Goal: Use online tool/utility: Utilize a website feature to perform a specific function

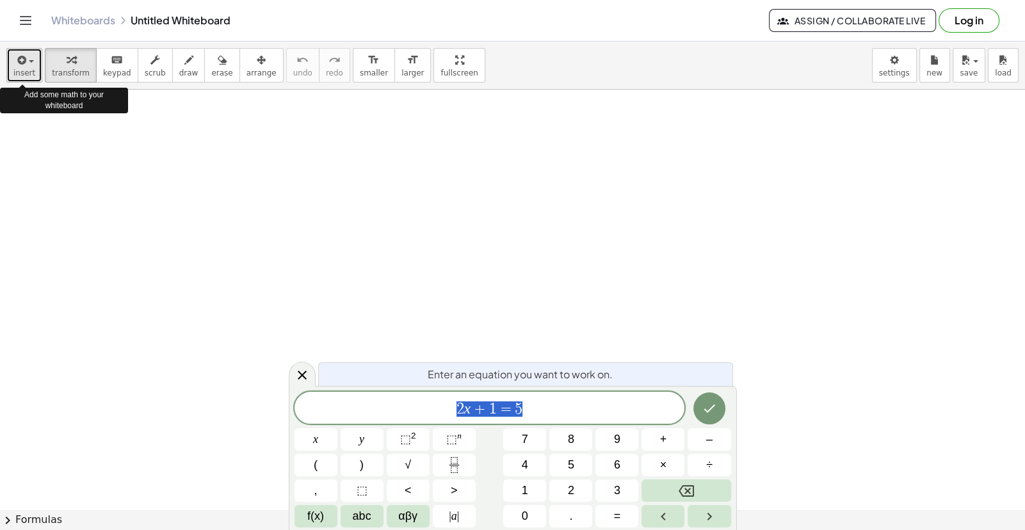
click at [22, 69] on span "insert" at bounding box center [24, 72] width 22 height 9
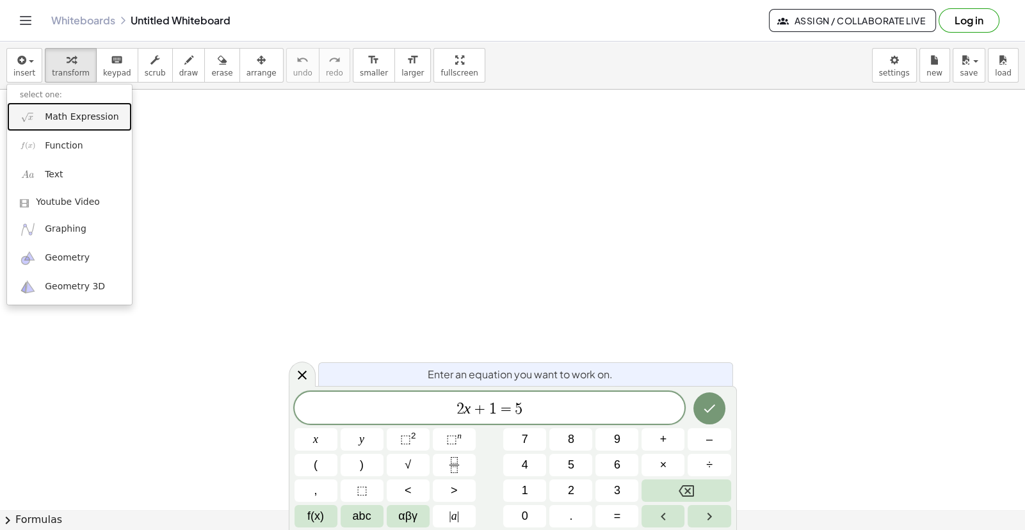
click at [85, 124] on link "Math Expression" at bounding box center [69, 116] width 125 height 29
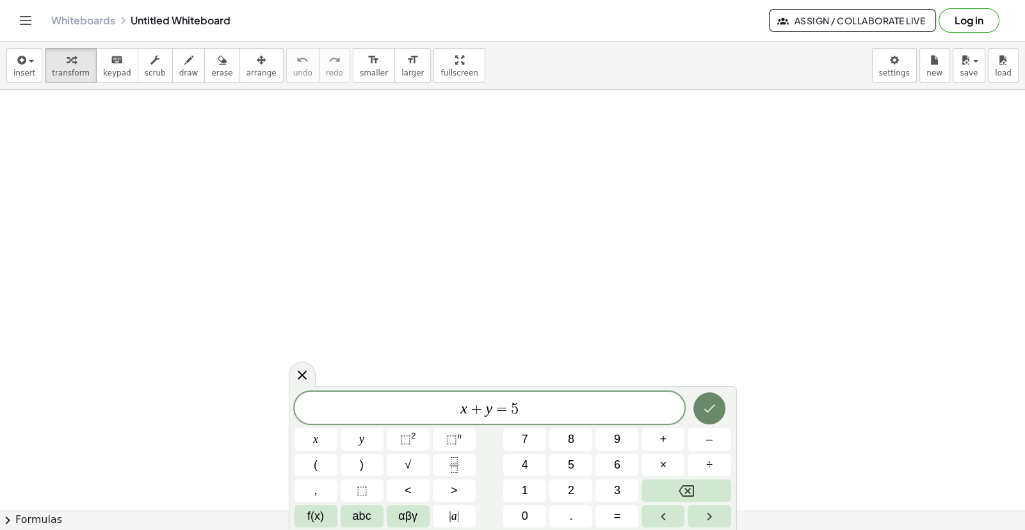
click at [717, 409] on button "Done" at bounding box center [709, 408] width 32 height 32
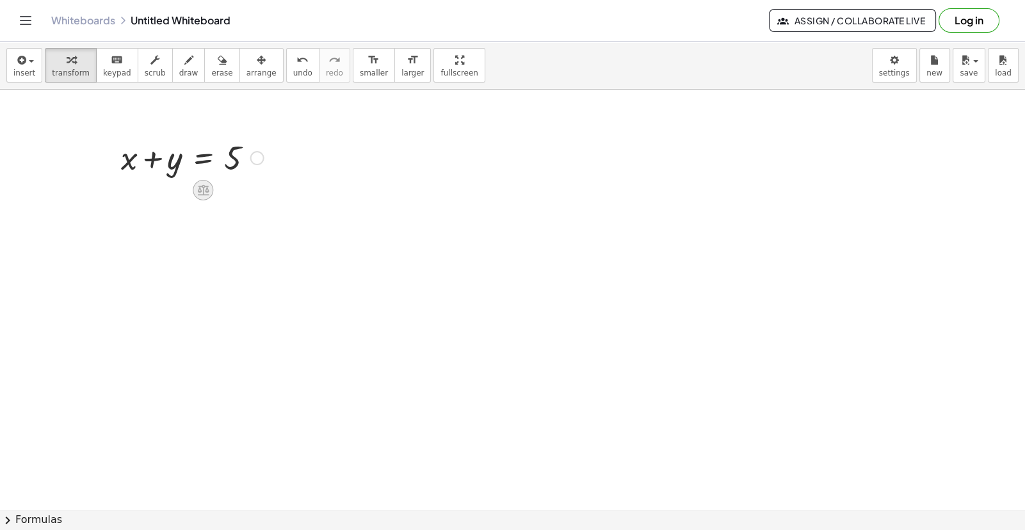
click at [202, 193] on icon at bounding box center [203, 190] width 12 height 11
click at [179, 189] on span "−" at bounding box center [177, 190] width 8 height 19
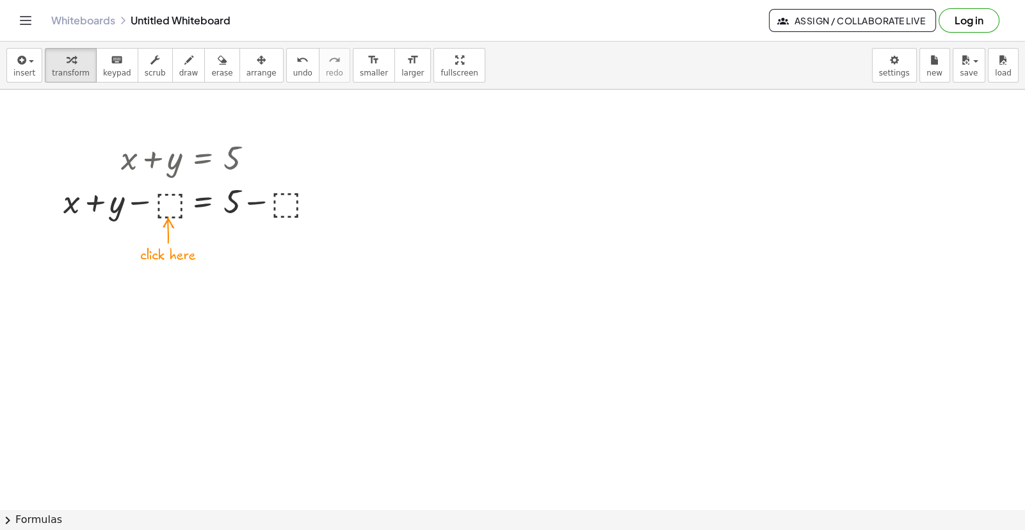
click at [170, 208] on div at bounding box center [192, 201] width 270 height 44
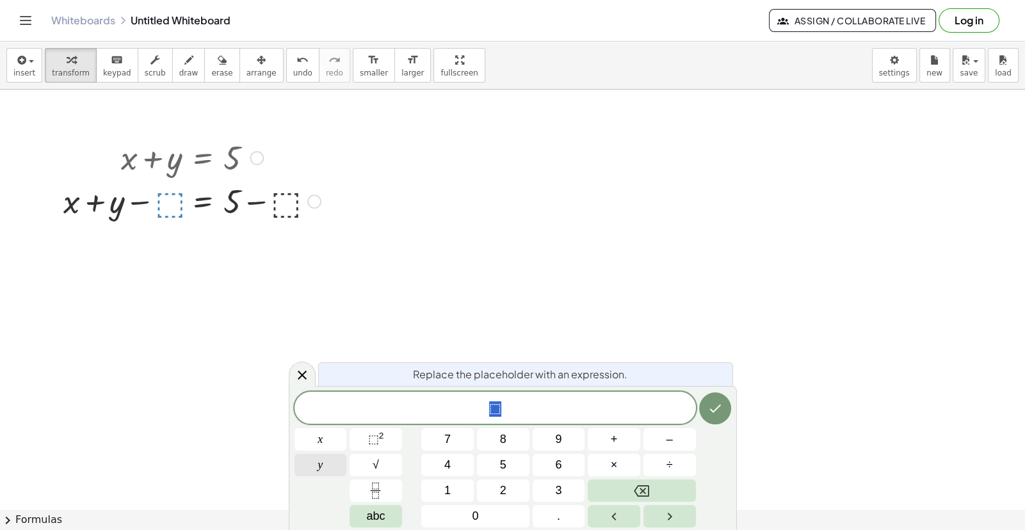
click at [325, 469] on button "y" at bounding box center [320, 465] width 52 height 22
click at [716, 410] on icon "Done" at bounding box center [714, 408] width 15 height 15
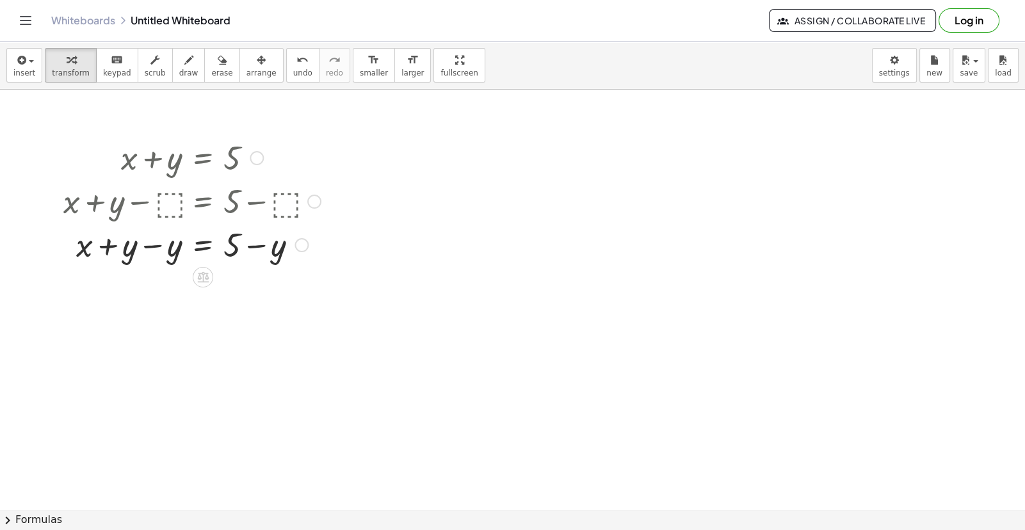
drag, startPoint x: 301, startPoint y: 202, endPoint x: 296, endPoint y: 277, distance: 75.0
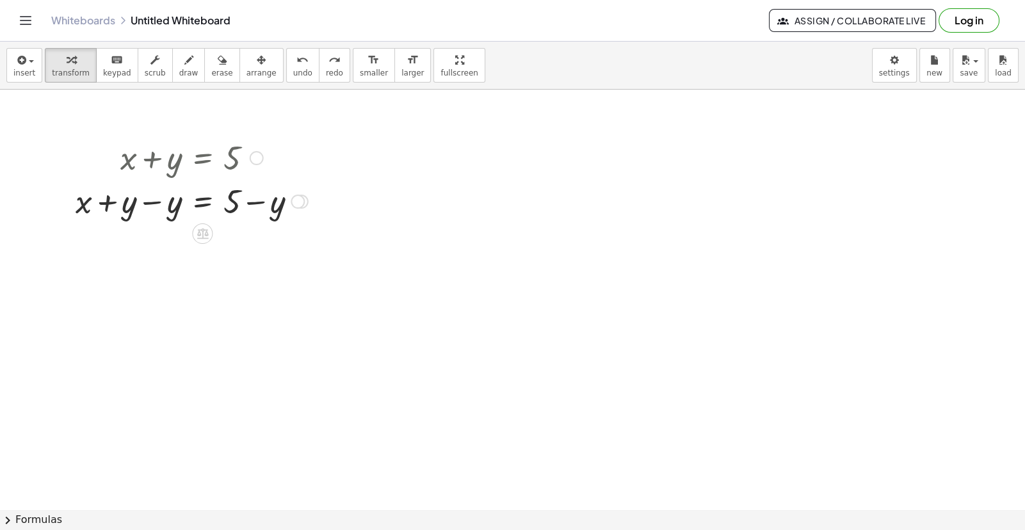
click at [151, 204] on div at bounding box center [191, 201] width 245 height 44
drag, startPoint x: 280, startPoint y: 170, endPoint x: 3, endPoint y: 344, distance: 327.7
drag, startPoint x: 368, startPoint y: 155, endPoint x: 310, endPoint y: 138, distance: 60.2
click at [310, 138] on div at bounding box center [191, 157] width 245 height 44
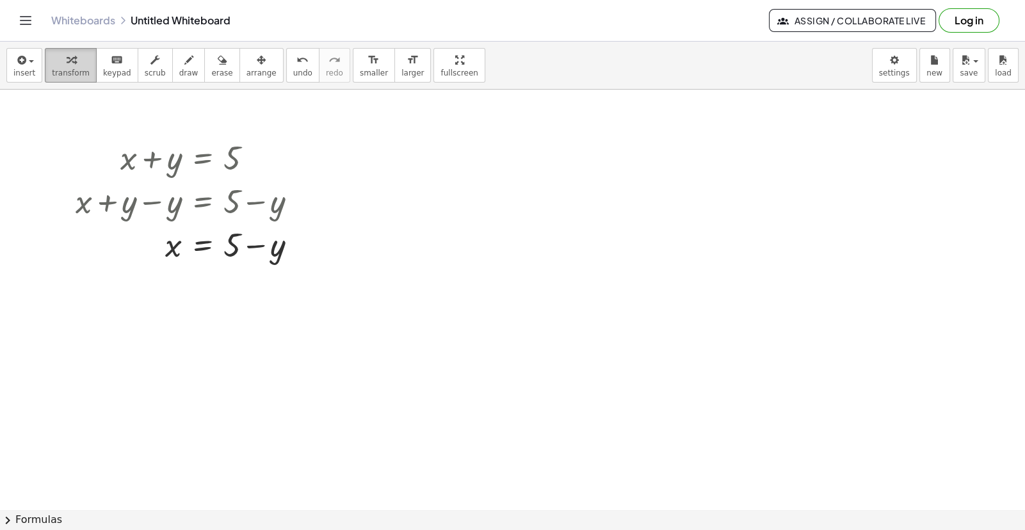
click at [69, 69] on span "transform" at bounding box center [71, 72] width 38 height 9
click at [31, 74] on span "insert" at bounding box center [24, 72] width 22 height 9
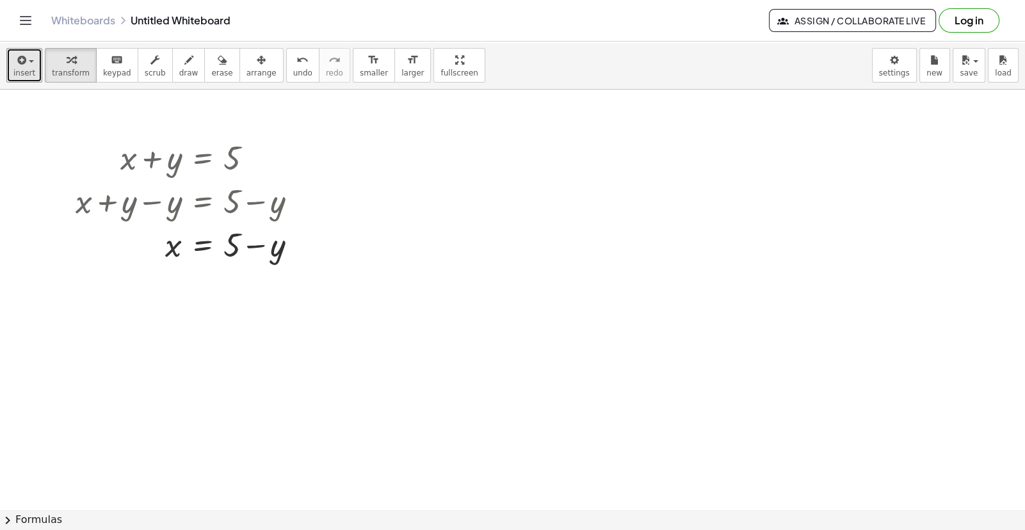
drag, startPoint x: 369, startPoint y: 146, endPoint x: 35, endPoint y: 281, distance: 360.4
click at [293, 68] on span "undo" at bounding box center [302, 72] width 19 height 9
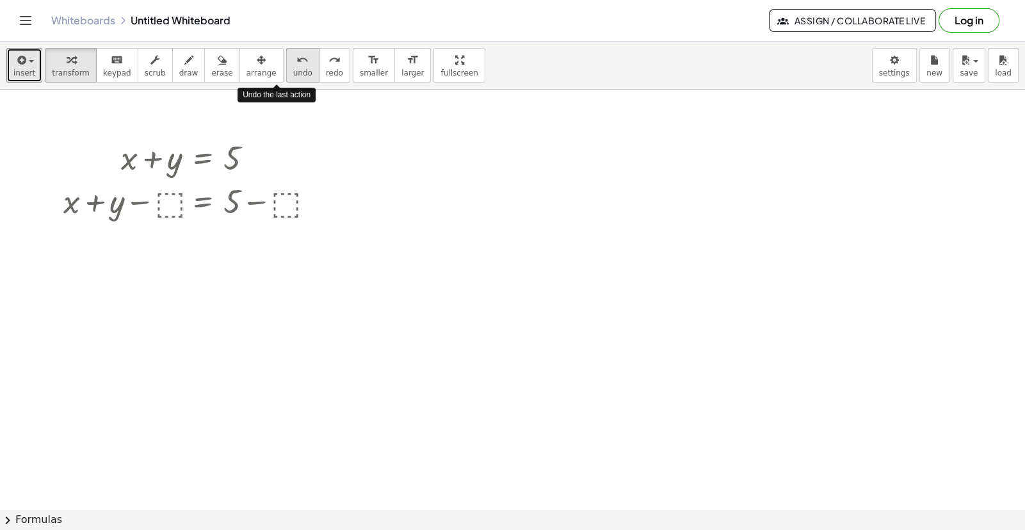
click at [293, 68] on span "undo" at bounding box center [302, 72] width 19 height 9
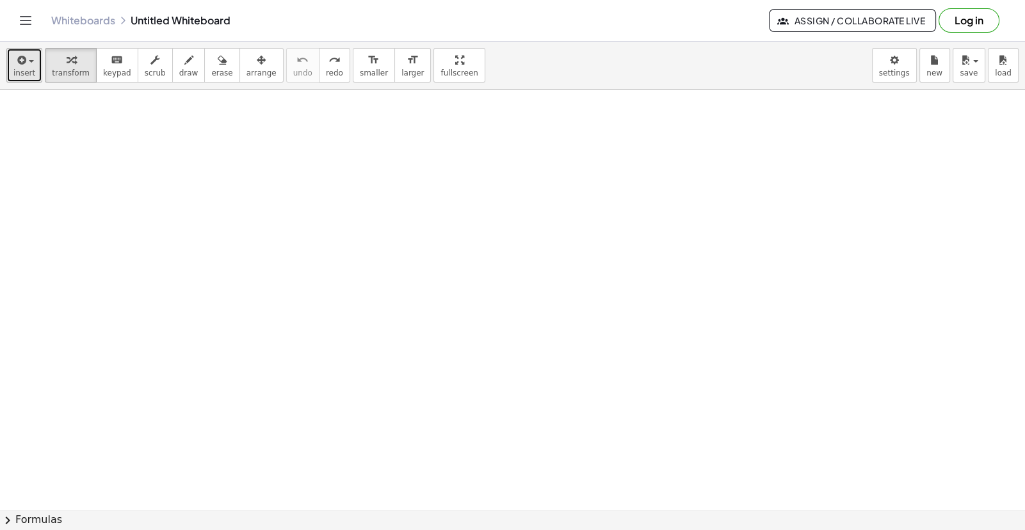
click at [15, 58] on icon "button" at bounding box center [21, 59] width 12 height 15
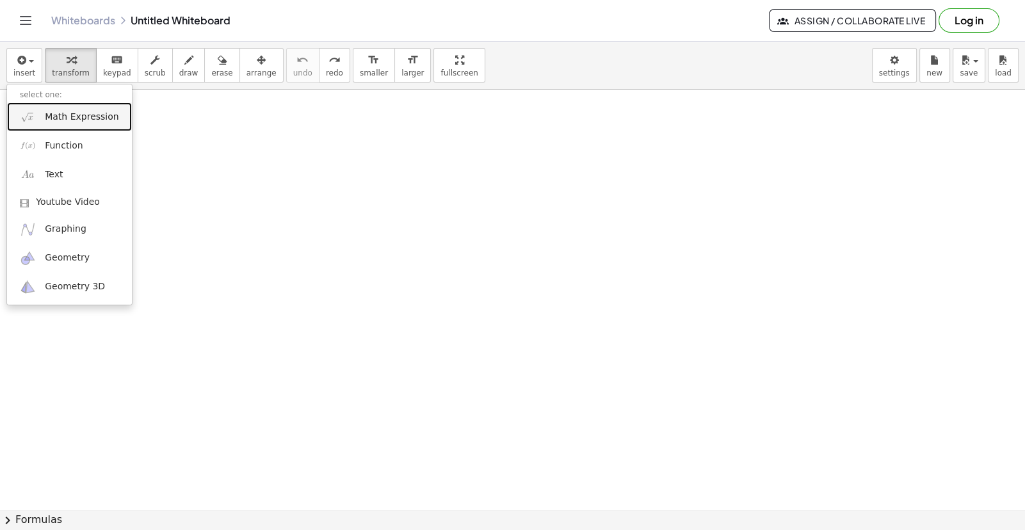
click at [47, 109] on link "Math Expression" at bounding box center [69, 116] width 125 height 29
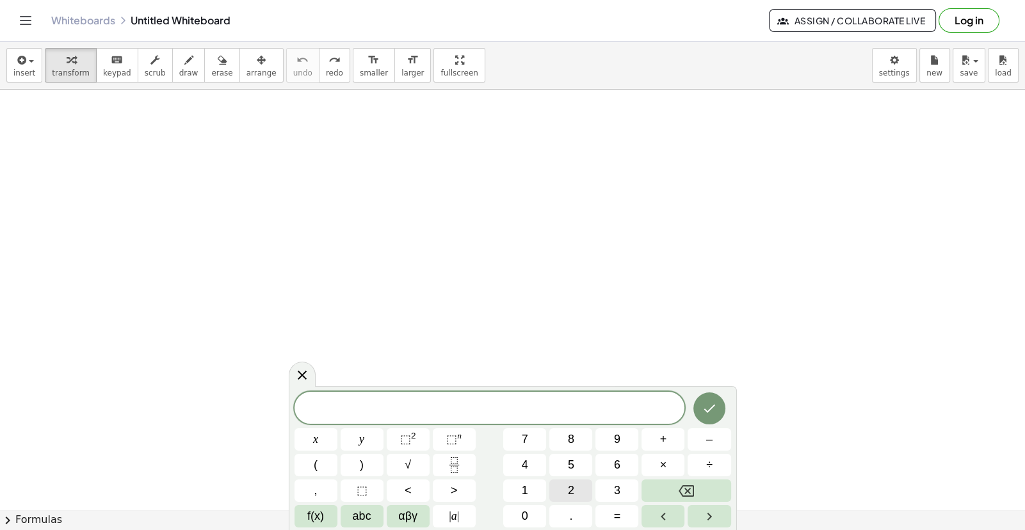
click at [567, 489] on button "2" at bounding box center [570, 490] width 43 height 22
click at [314, 444] on span "x" at bounding box center [315, 439] width 5 height 17
click at [672, 443] on button "+" at bounding box center [662, 439] width 43 height 22
click at [365, 438] on button "y" at bounding box center [362, 439] width 43 height 22
click at [618, 520] on span "=" at bounding box center [617, 516] width 7 height 17
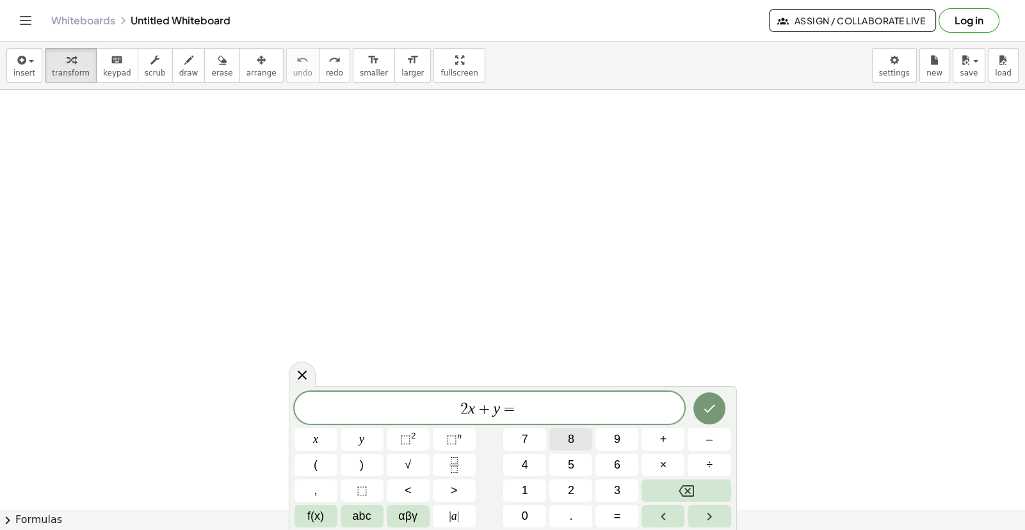
click at [570, 440] on span "8" at bounding box center [571, 439] width 6 height 17
click at [707, 408] on icon "Done" at bounding box center [709, 408] width 15 height 15
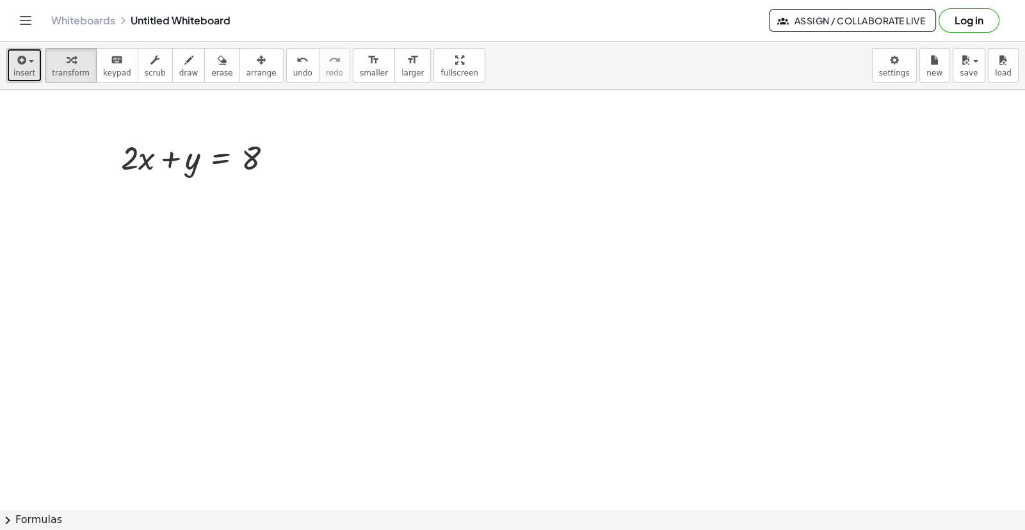
click at [20, 63] on icon "button" at bounding box center [21, 59] width 12 height 15
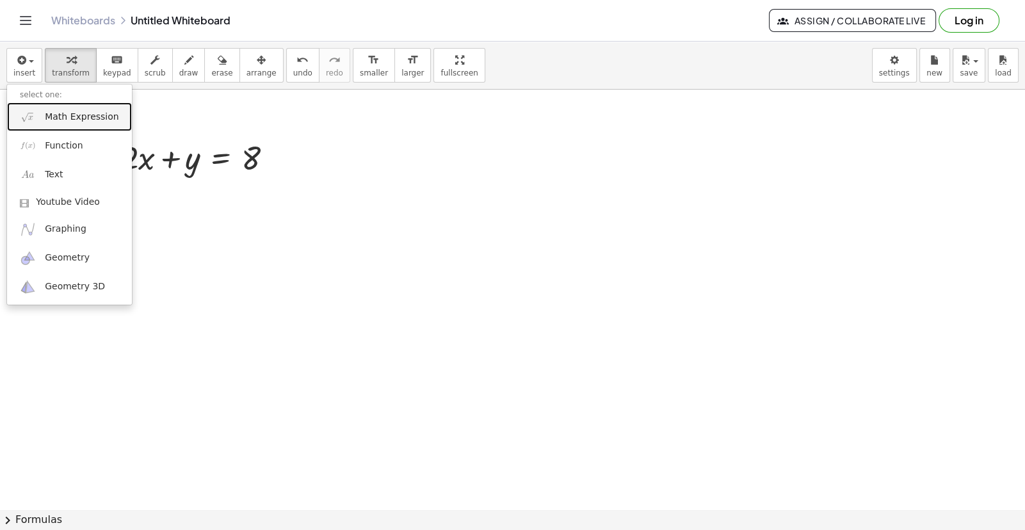
click at [45, 120] on span "Math Expression" at bounding box center [82, 117] width 74 height 13
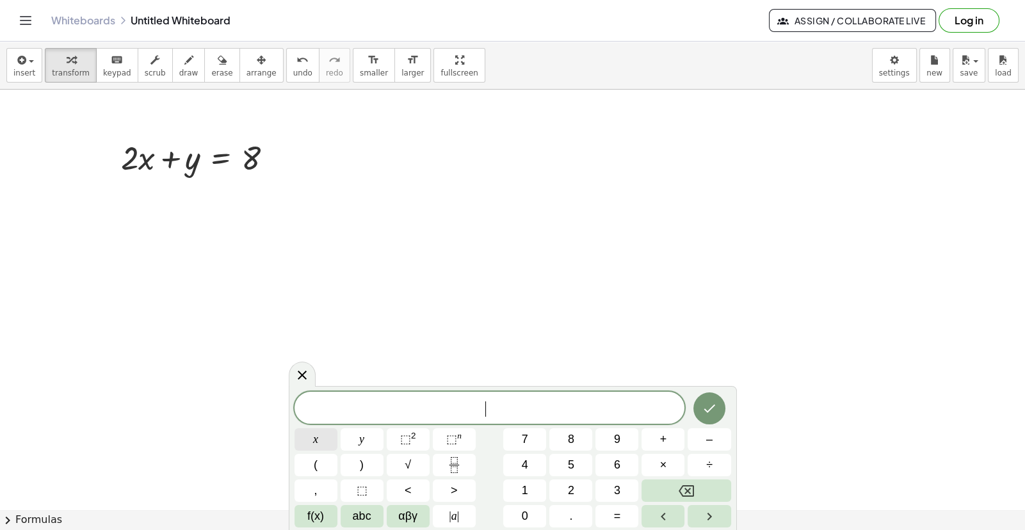
click at [323, 444] on button "x" at bounding box center [315, 439] width 43 height 22
click at [672, 437] on button "+" at bounding box center [662, 439] width 43 height 22
click at [358, 436] on button "y" at bounding box center [362, 439] width 43 height 22
click at [617, 514] on span "=" at bounding box center [617, 516] width 7 height 17
click at [574, 465] on span "5" at bounding box center [571, 464] width 6 height 17
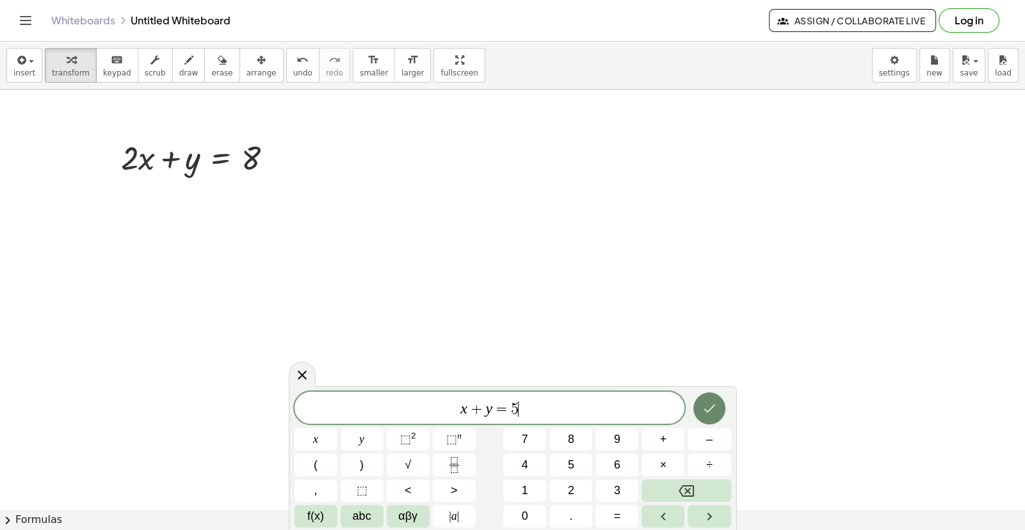
click at [713, 409] on icon "Done" at bounding box center [709, 408] width 15 height 15
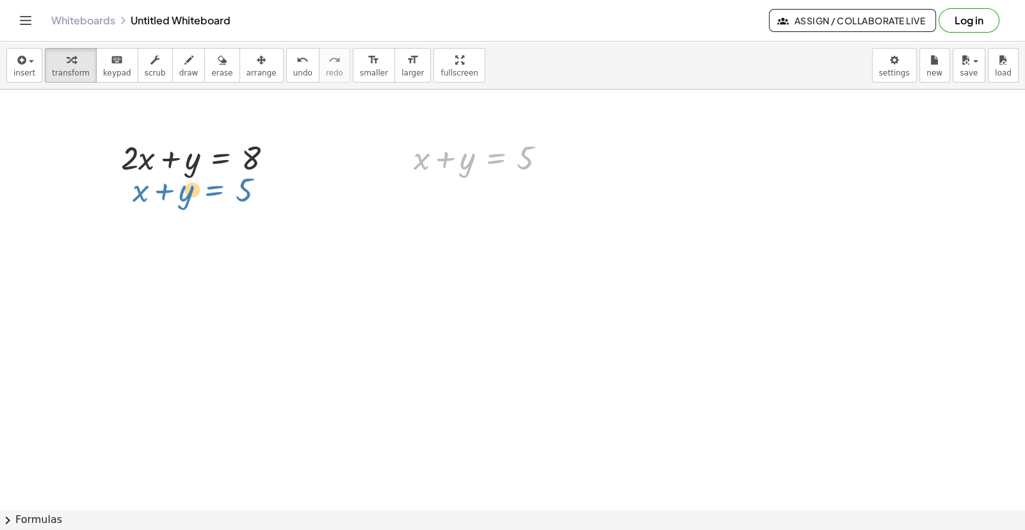
drag, startPoint x: 484, startPoint y: 164, endPoint x: 204, endPoint y: 196, distance: 282.2
drag, startPoint x: 467, startPoint y: 163, endPoint x: 591, endPoint y: 165, distance: 123.6
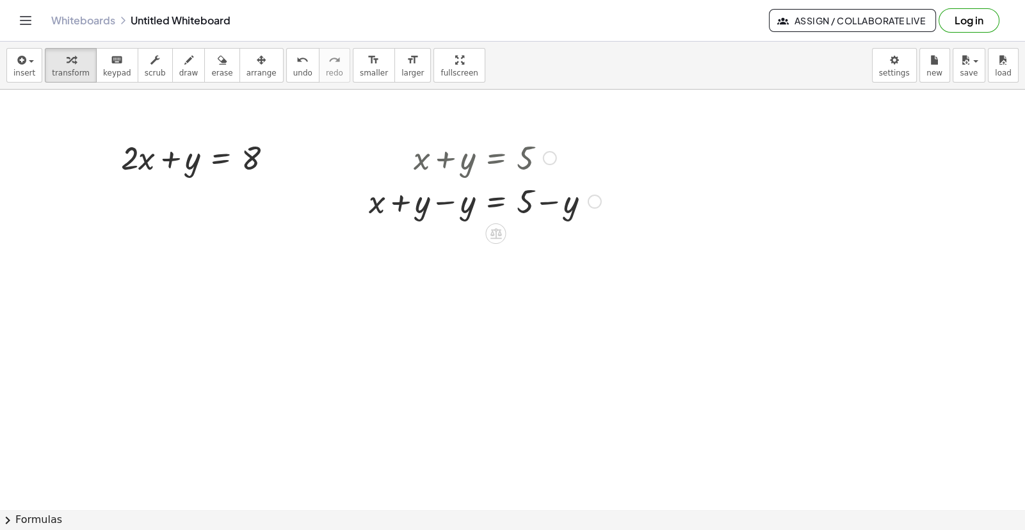
click at [448, 207] on div at bounding box center [484, 201] width 245 height 44
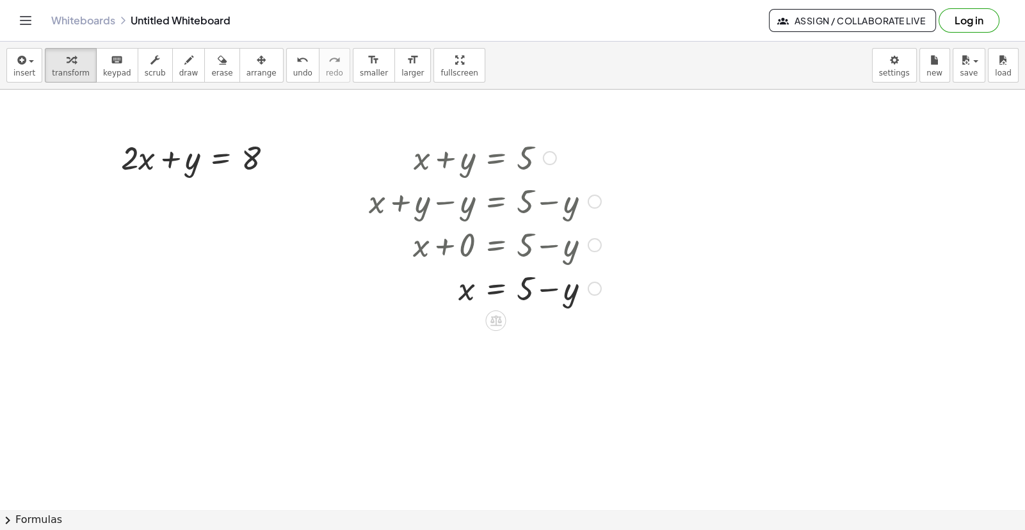
drag, startPoint x: 592, startPoint y: 261, endPoint x: 703, endPoint y: 488, distance: 253.4
drag, startPoint x: 579, startPoint y: 294, endPoint x: 146, endPoint y: 168, distance: 451.6
click at [144, 165] on div at bounding box center [202, 157] width 175 height 44
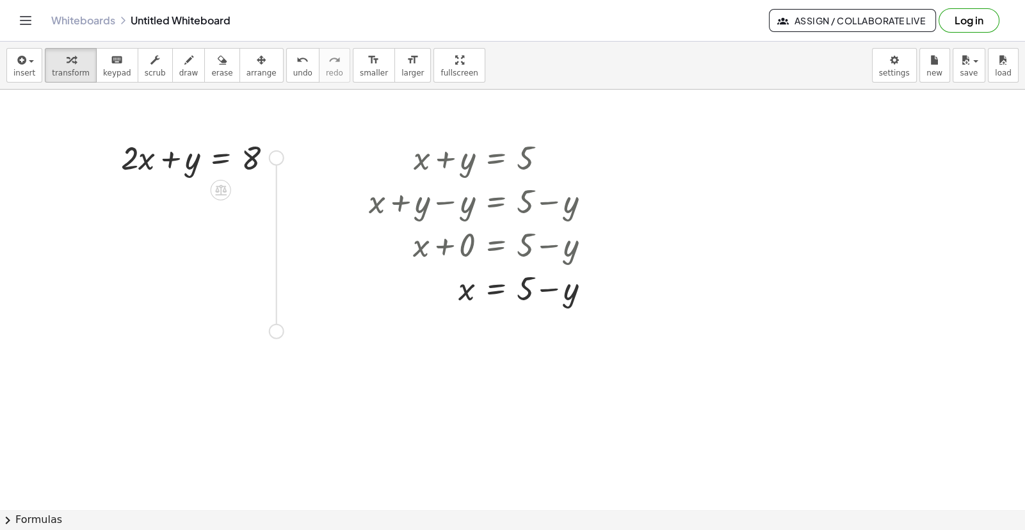
drag, startPoint x: 278, startPoint y: 162, endPoint x: 282, endPoint y: 339, distance: 176.7
drag, startPoint x: 595, startPoint y: 290, endPoint x: 622, endPoint y: 294, distance: 26.5
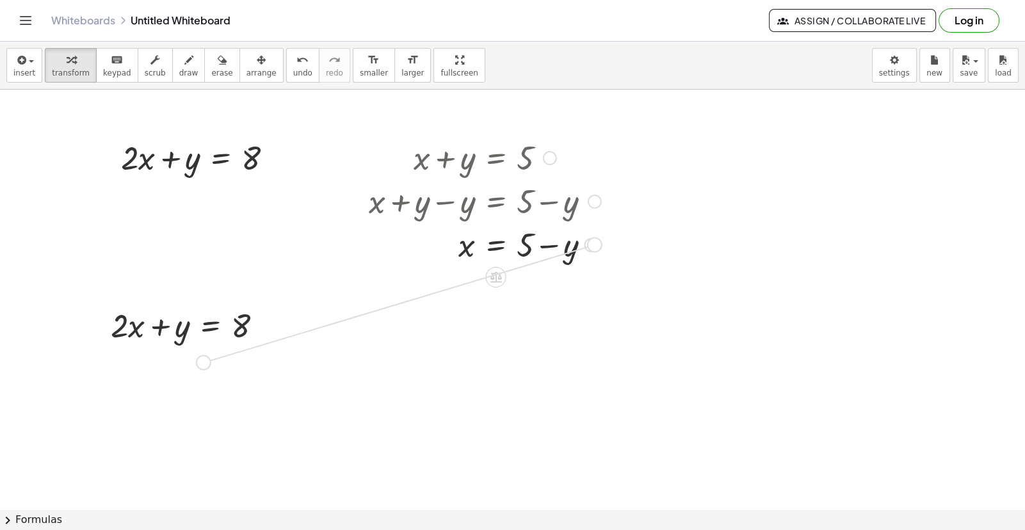
drag, startPoint x: 602, startPoint y: 283, endPoint x: 207, endPoint y: 368, distance: 404.7
drag, startPoint x: 86, startPoint y: 357, endPoint x: 148, endPoint y: 359, distance: 62.1
click at [148, 359] on div at bounding box center [127, 356] width 156 height 44
drag, startPoint x: 593, startPoint y: 287, endPoint x: 346, endPoint y: 376, distance: 263.5
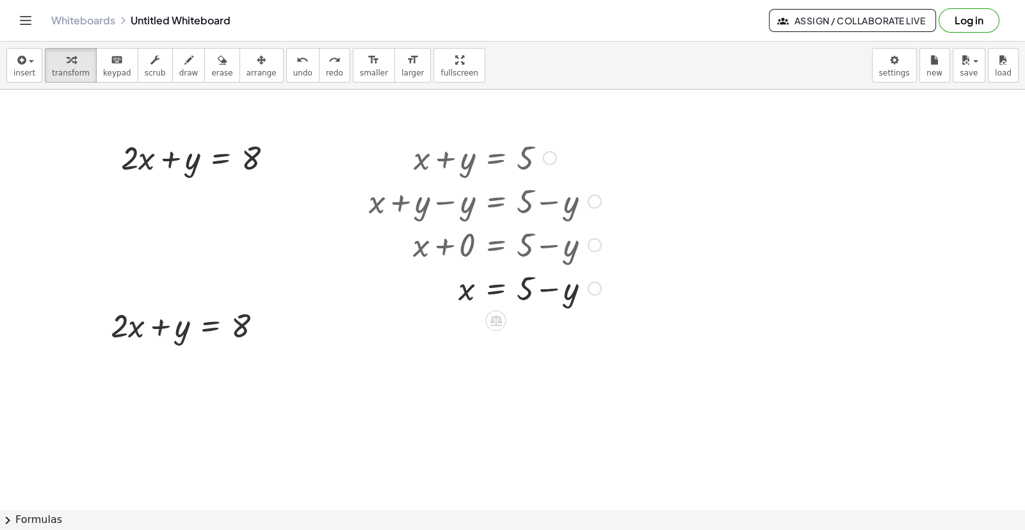
drag, startPoint x: 595, startPoint y: 287, endPoint x: 522, endPoint y: 325, distance: 81.9
drag, startPoint x: 433, startPoint y: 319, endPoint x: 134, endPoint y: 332, distance: 299.2
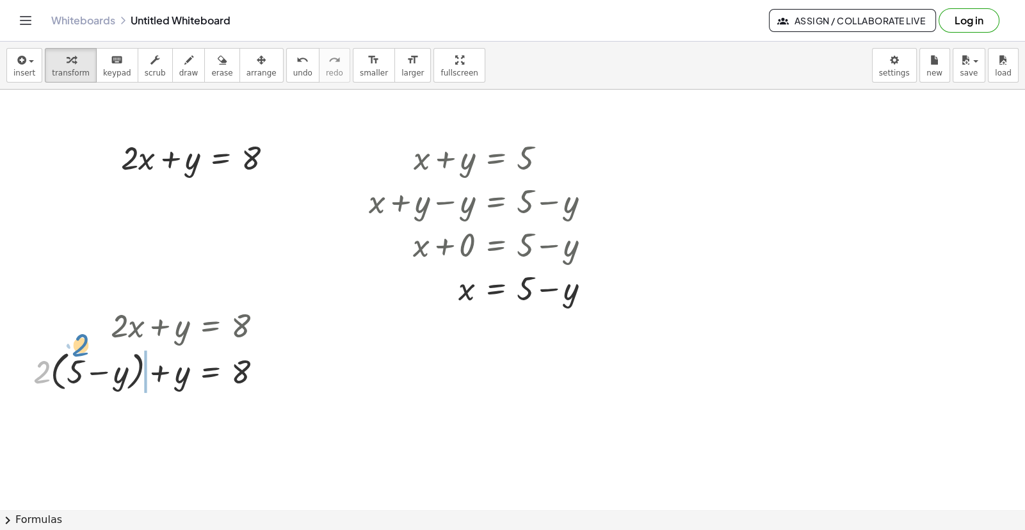
drag, startPoint x: 38, startPoint y: 387, endPoint x: 75, endPoint y: 361, distance: 44.9
click at [75, 361] on div at bounding box center [153, 370] width 252 height 49
drag, startPoint x: 36, startPoint y: 385, endPoint x: 78, endPoint y: 376, distance: 42.4
click at [78, 376] on div at bounding box center [153, 370] width 252 height 49
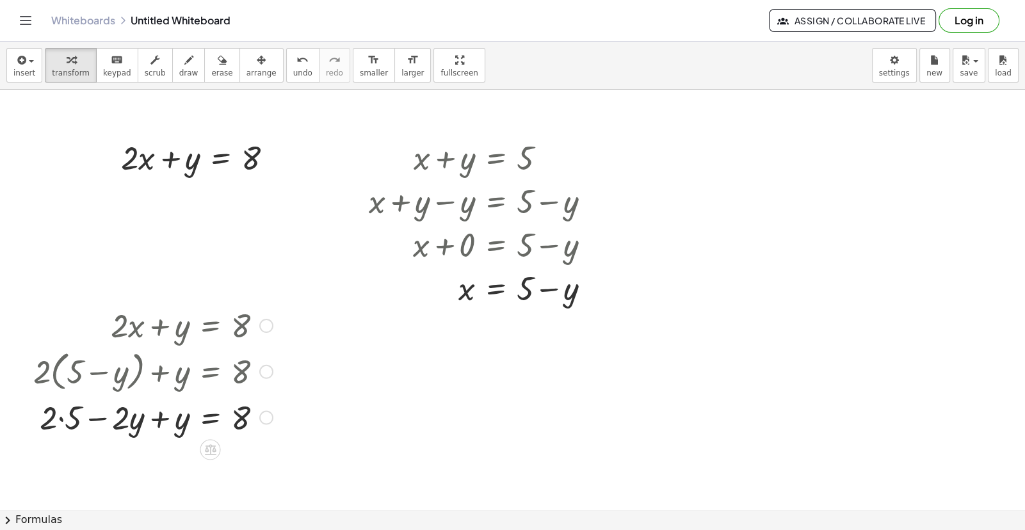
click at [157, 419] on div at bounding box center [153, 416] width 252 height 44
drag, startPoint x: 134, startPoint y: 469, endPoint x: 298, endPoint y: 472, distance: 163.9
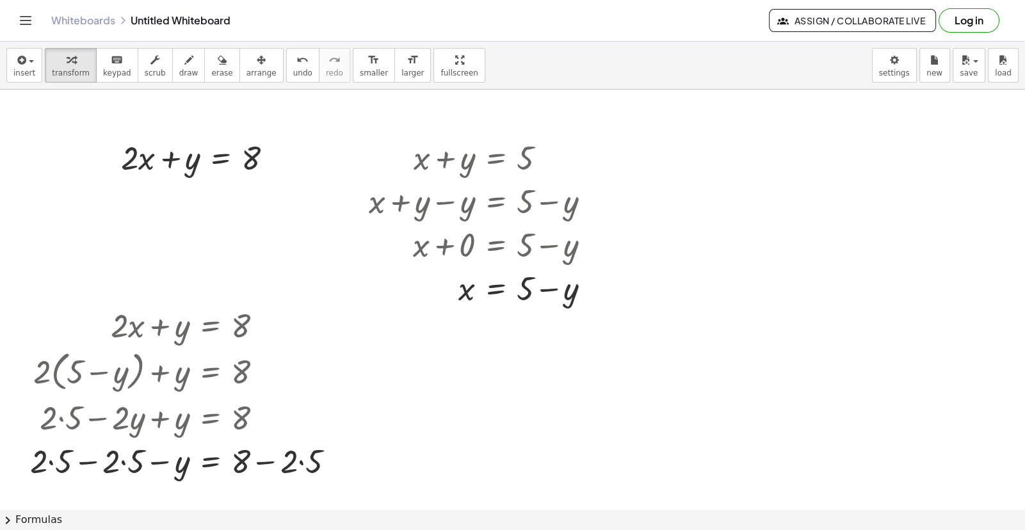
scroll to position [127, 0]
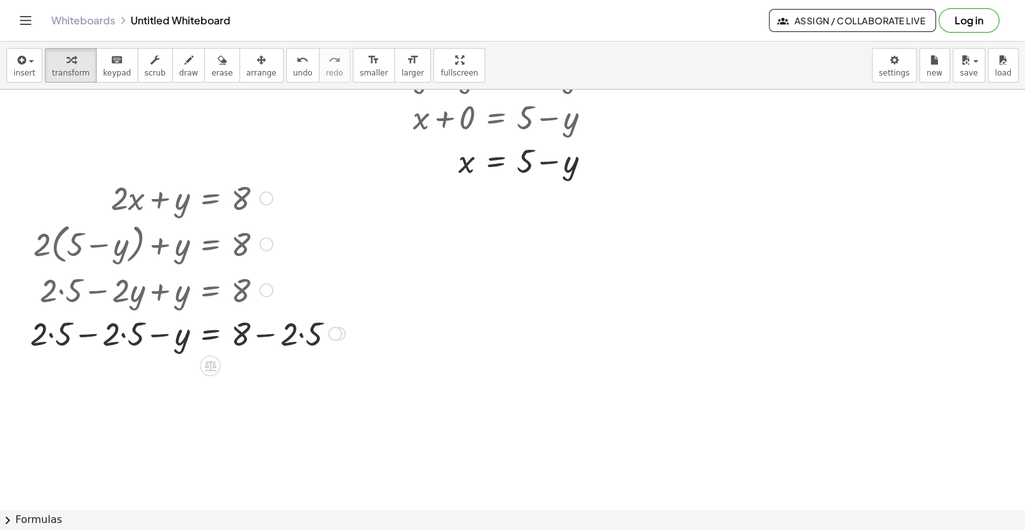
click at [86, 335] on div at bounding box center [188, 332] width 328 height 44
drag, startPoint x: 165, startPoint y: 380, endPoint x: 173, endPoint y: 387, distance: 10.0
click at [173, 387] on div at bounding box center [188, 376] width 328 height 44
click at [165, 378] on div at bounding box center [188, 376] width 328 height 44
drag, startPoint x: 165, startPoint y: 378, endPoint x: 234, endPoint y: 373, distance: 68.7
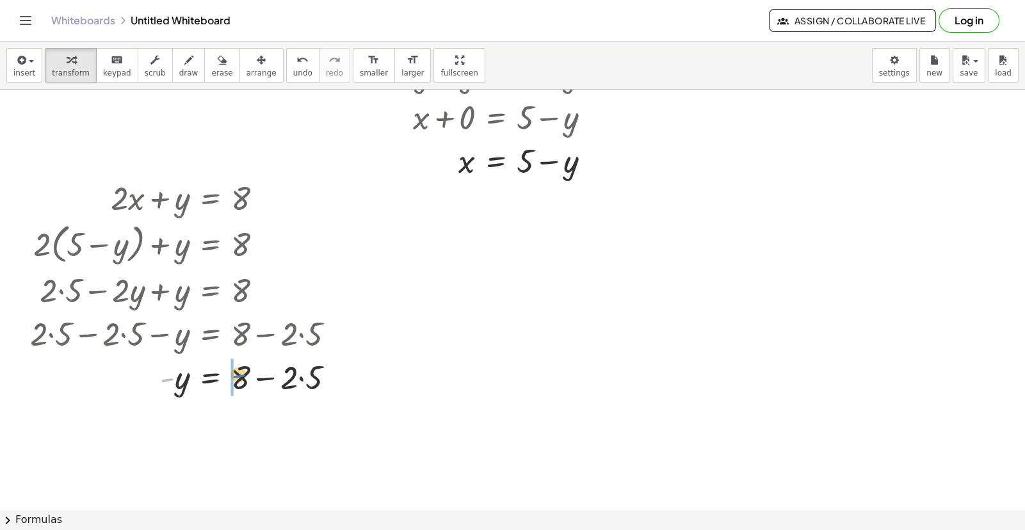
click at [234, 373] on div at bounding box center [188, 376] width 328 height 44
click at [287, 422] on div at bounding box center [200, 420] width 352 height 44
click at [290, 424] on div at bounding box center [200, 420] width 352 height 44
click at [237, 420] on div at bounding box center [200, 420] width 352 height 44
drag, startPoint x: 367, startPoint y: 424, endPoint x: 368, endPoint y: 472, distance: 48.0
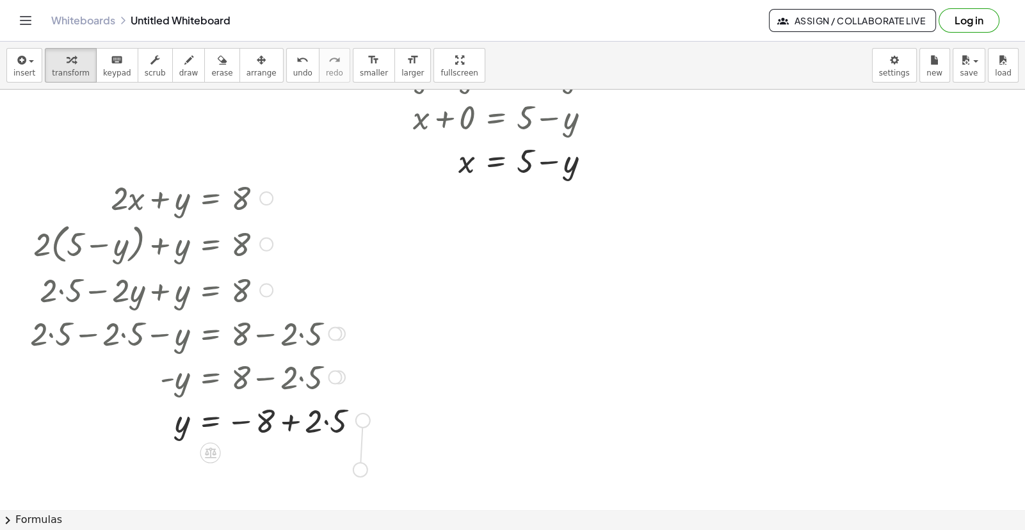
click at [368, 472] on div "+ · 2 · x + y = 8 + x + y = 5 + x + y − y = + 5 − y + x + 0 = + 5 − y x = 5 + −…" at bounding box center [512, 424] width 1025 height 924
drag, startPoint x: 364, startPoint y: 419, endPoint x: 641, endPoint y: 416, distance: 277.2
click at [641, 416] on div "+ · 2 · x + y = 8 + x + y = 5 + x + y − y = + 5 − y + x + 0 = + 5 − y x = 5 + −…" at bounding box center [512, 424] width 1025 height 924
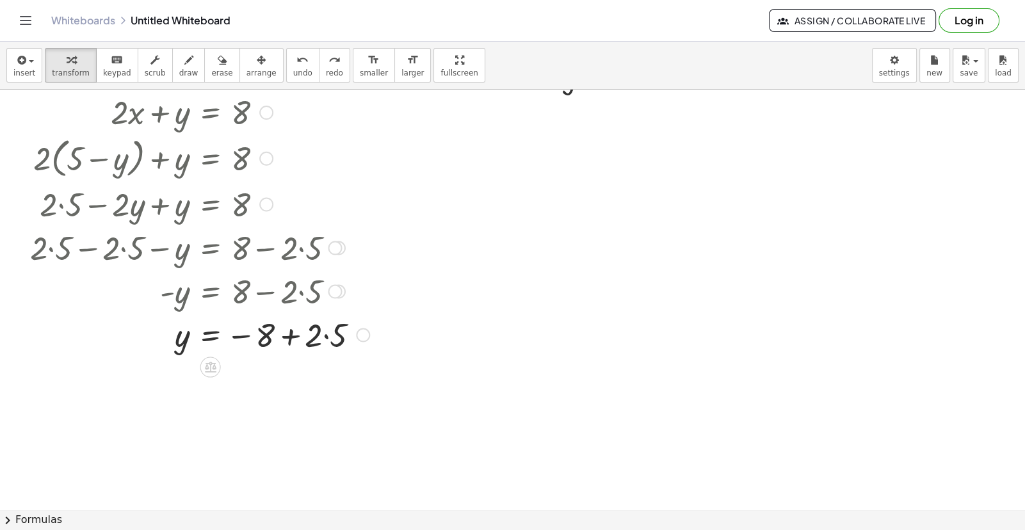
click at [179, 341] on div at bounding box center [200, 334] width 352 height 44
drag, startPoint x: 221, startPoint y: 361, endPoint x: 214, endPoint y: 364, distance: 6.9
click at [214, 364] on icon at bounding box center [211, 367] width 12 height 11
click at [268, 368] on div at bounding box center [262, 367] width 20 height 20
click at [293, 334] on div at bounding box center [200, 334] width 352 height 44
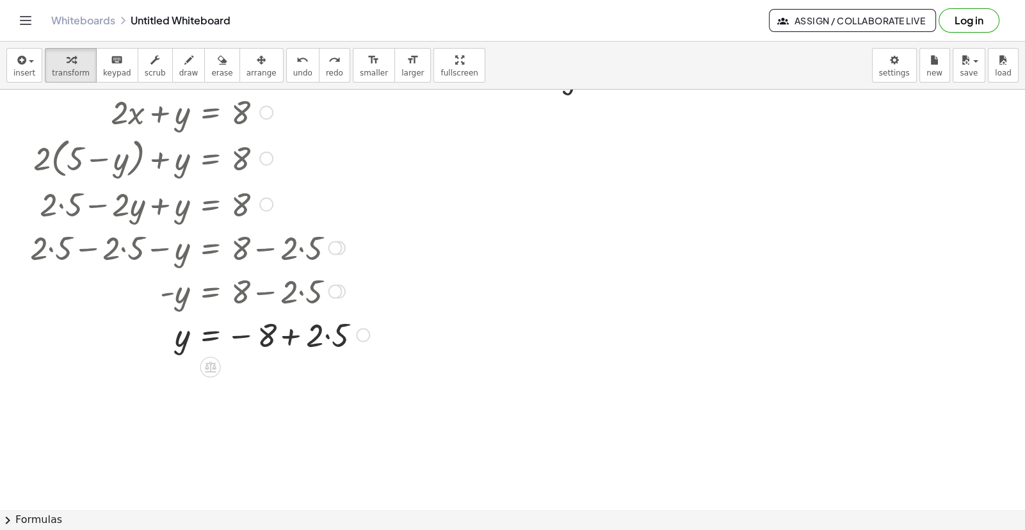
click at [293, 334] on div at bounding box center [200, 334] width 352 height 44
click at [241, 333] on div at bounding box center [200, 334] width 352 height 44
drag, startPoint x: 242, startPoint y: 332, endPoint x: 298, endPoint y: 335, distance: 55.8
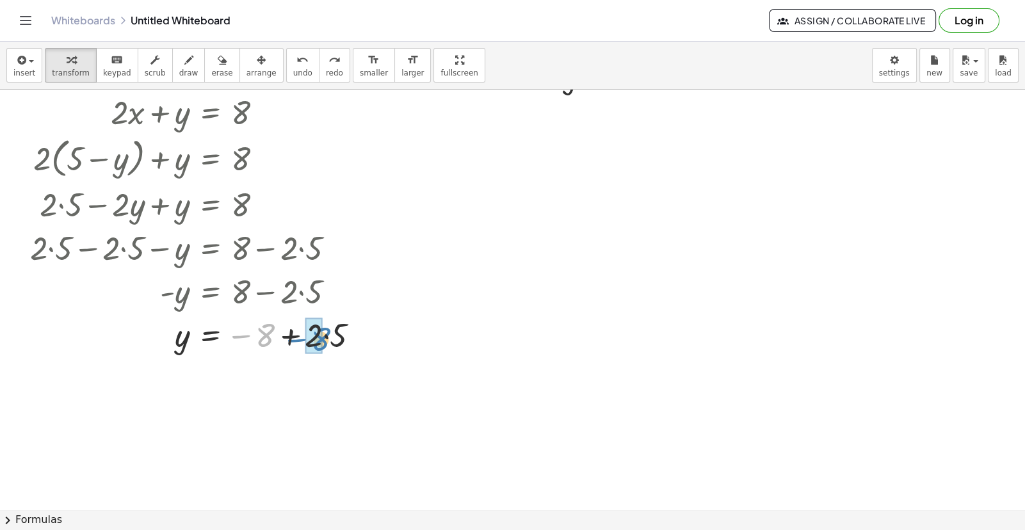
click at [298, 335] on div at bounding box center [200, 334] width 352 height 44
drag, startPoint x: 238, startPoint y: 334, endPoint x: 307, endPoint y: 344, distance: 69.9
click at [307, 344] on div at bounding box center [200, 334] width 352 height 44
click at [287, 375] on div at bounding box center [200, 377] width 352 height 44
click at [248, 386] on div at bounding box center [200, 377] width 352 height 44
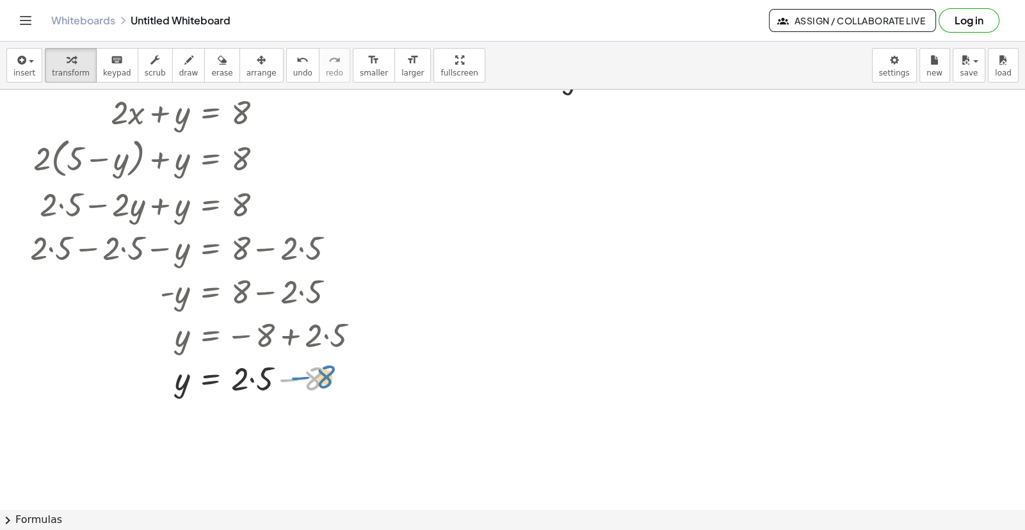
drag, startPoint x: 312, startPoint y: 389, endPoint x: 326, endPoint y: 377, distance: 18.6
click at [326, 377] on div at bounding box center [200, 377] width 352 height 44
click at [293, 380] on div at bounding box center [200, 377] width 352 height 44
click at [243, 383] on div at bounding box center [200, 377] width 352 height 44
drag, startPoint x: 243, startPoint y: 383, endPoint x: 305, endPoint y: 383, distance: 62.7
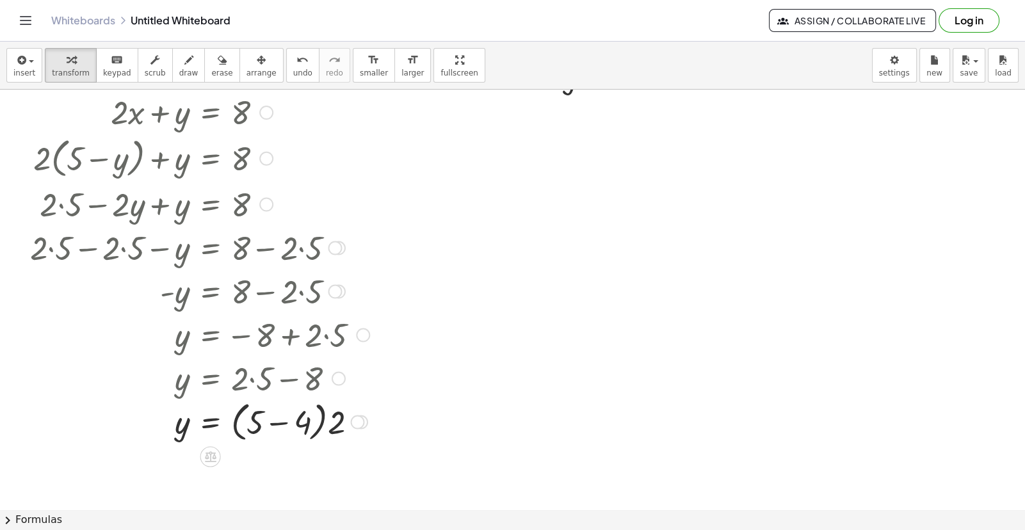
click at [282, 421] on div at bounding box center [200, 421] width 352 height 49
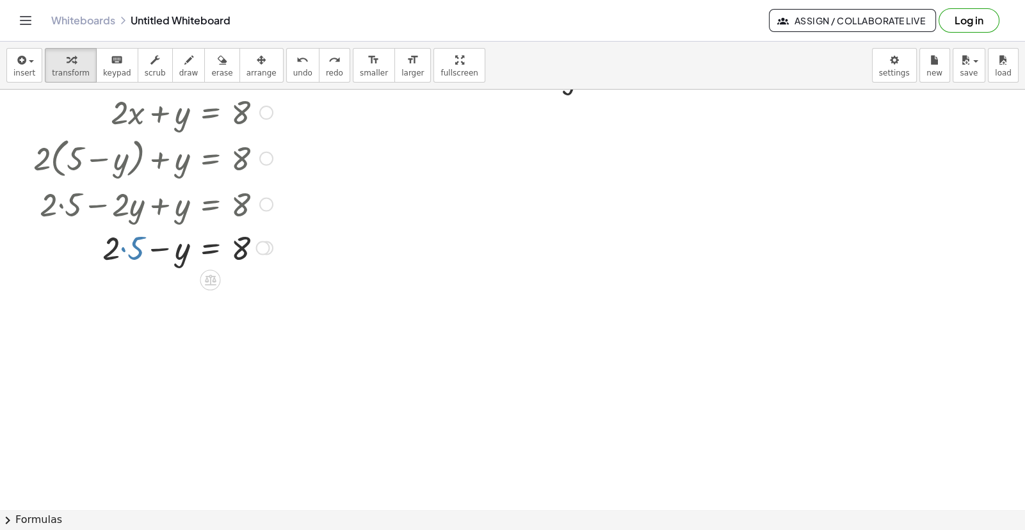
click at [124, 248] on div at bounding box center [153, 247] width 252 height 44
click at [204, 323] on icon at bounding box center [210, 323] width 13 height 13
click at [180, 326] on div "−" at bounding box center [184, 323] width 20 height 20
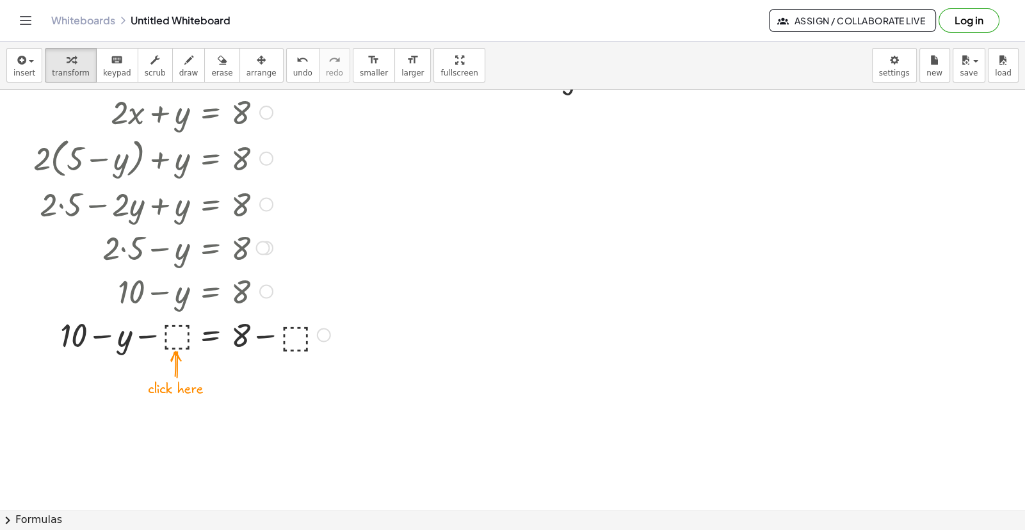
click at [173, 335] on div at bounding box center [182, 334] width 310 height 44
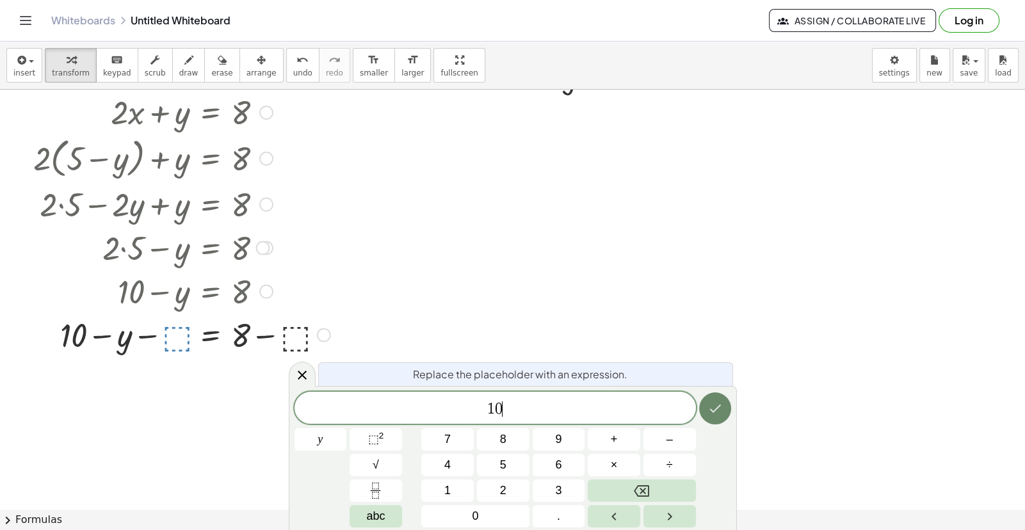
click at [717, 413] on icon "Done" at bounding box center [714, 408] width 15 height 15
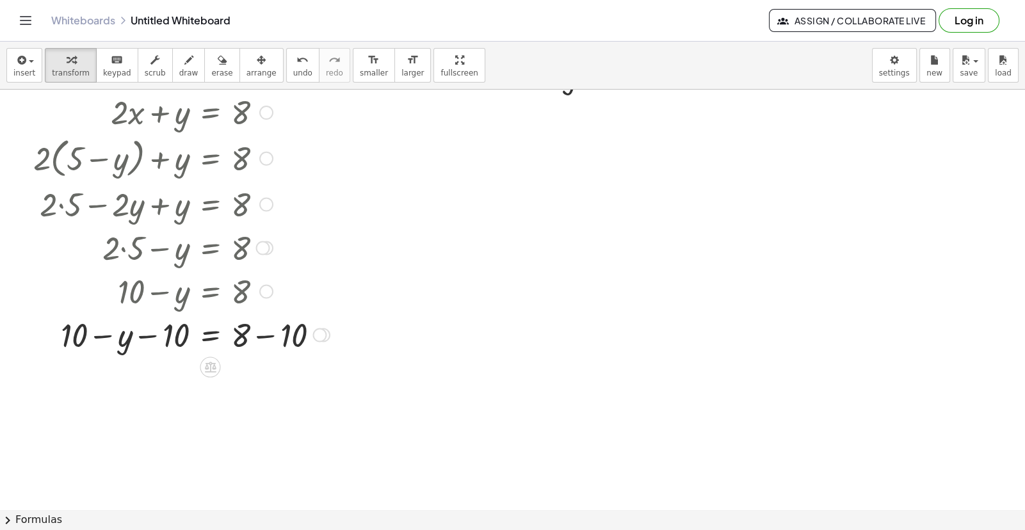
click at [146, 335] on div at bounding box center [181, 334] width 309 height 44
click at [101, 337] on div at bounding box center [181, 334] width 309 height 44
drag, startPoint x: 81, startPoint y: 335, endPoint x: 207, endPoint y: 340, distance: 126.2
click at [207, 340] on div at bounding box center [181, 334] width 309 height 44
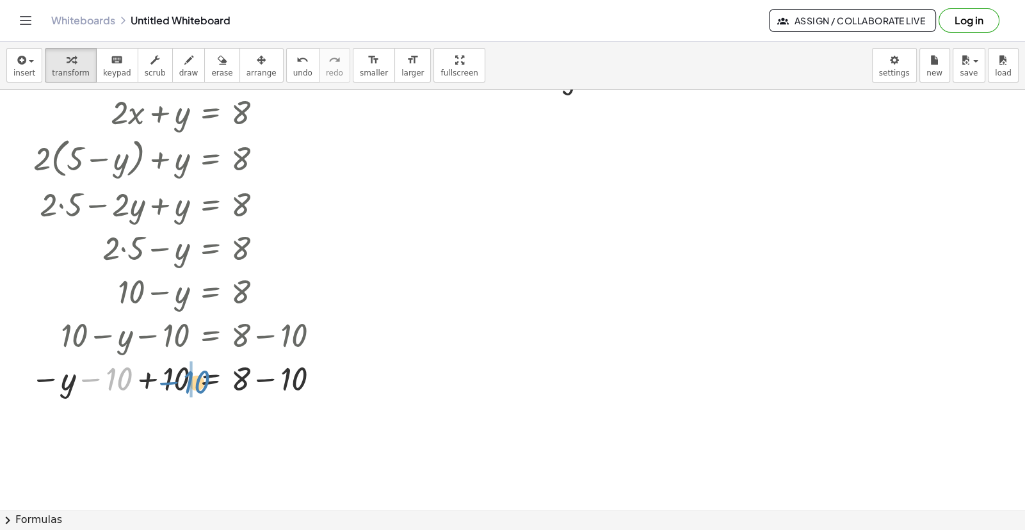
drag, startPoint x: 119, startPoint y: 383, endPoint x: 197, endPoint y: 387, distance: 78.2
click at [197, 387] on div at bounding box center [180, 377] width 312 height 44
click at [145, 383] on div at bounding box center [180, 377] width 312 height 44
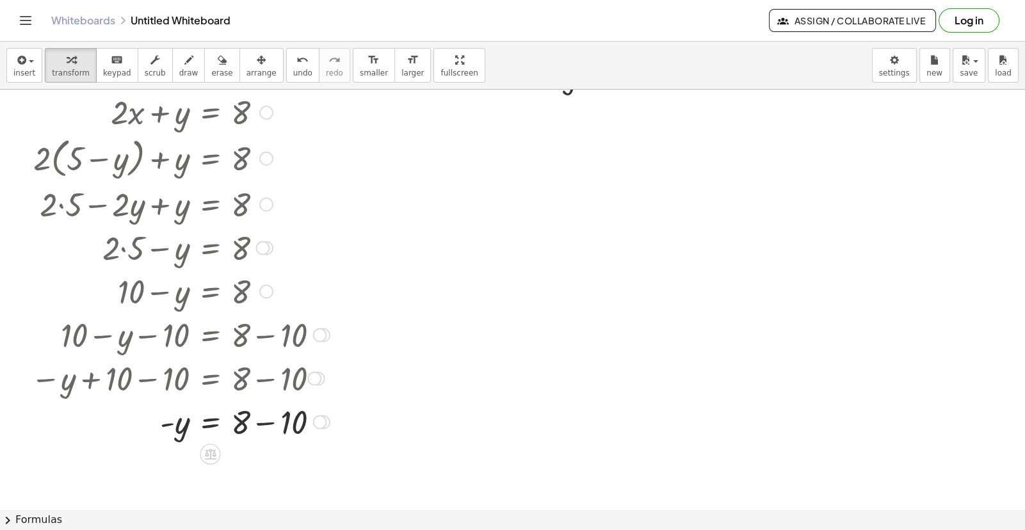
click at [262, 425] on div at bounding box center [180, 421] width 312 height 44
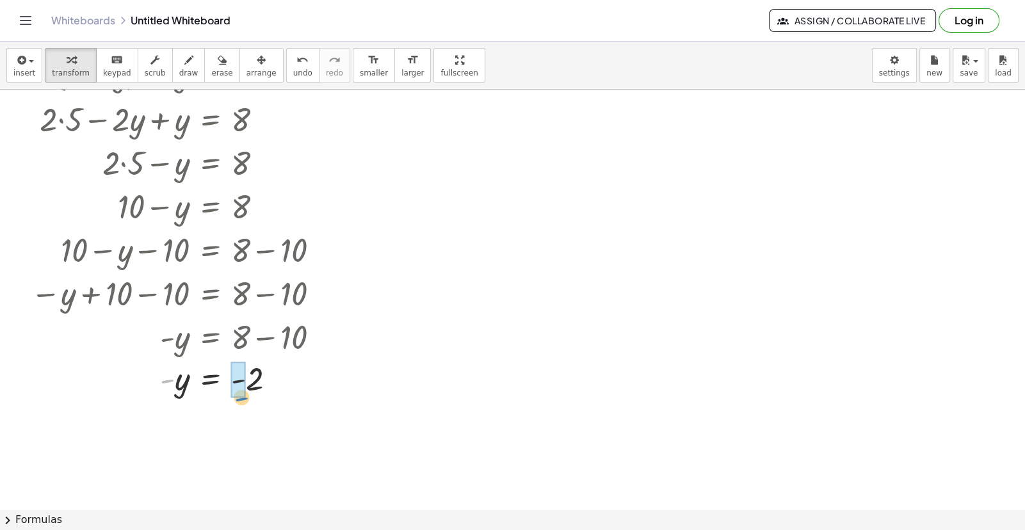
drag, startPoint x: 171, startPoint y: 382, endPoint x: 245, endPoint y: 399, distance: 76.4
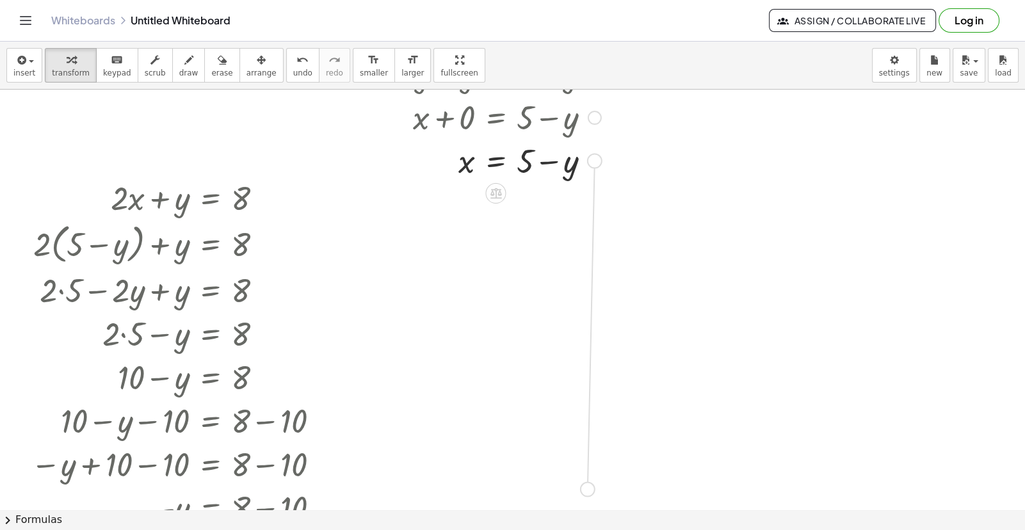
drag, startPoint x: 592, startPoint y: 161, endPoint x: 589, endPoint y: 493, distance: 331.6
click at [589, 493] on div "+ · 2 · x + y = 8 + x + y = 5 + x + y − y = + 5 − y + x + 0 = + 5 − y x = 5 + −…" at bounding box center [512, 424] width 1025 height 924
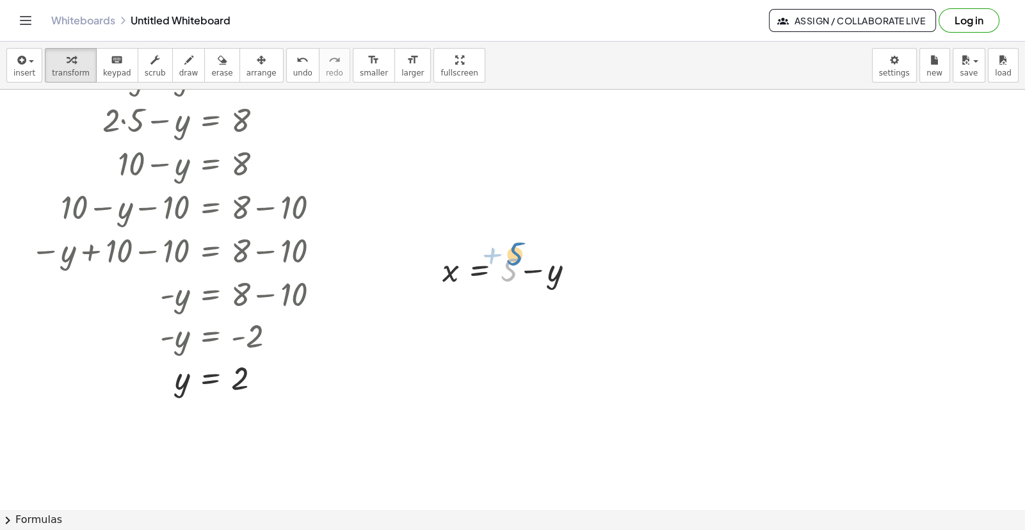
drag, startPoint x: 517, startPoint y: 264, endPoint x: 522, endPoint y: 253, distance: 12.9
click at [522, 253] on div at bounding box center [514, 269] width 156 height 44
drag, startPoint x: 179, startPoint y: 383, endPoint x: 552, endPoint y: 277, distance: 387.9
click at [528, 316] on div at bounding box center [515, 313] width 158 height 44
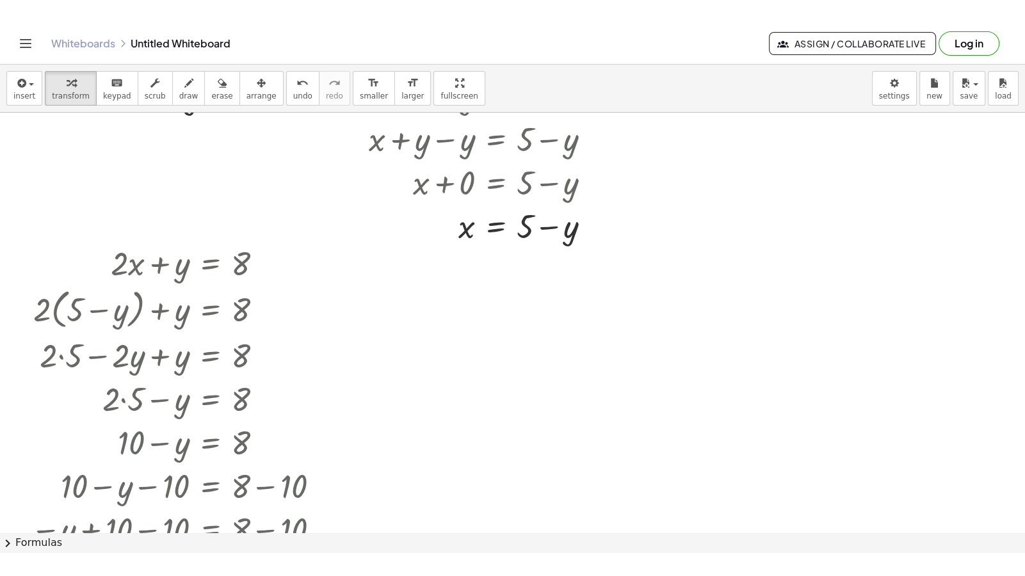
scroll to position [170, 0]
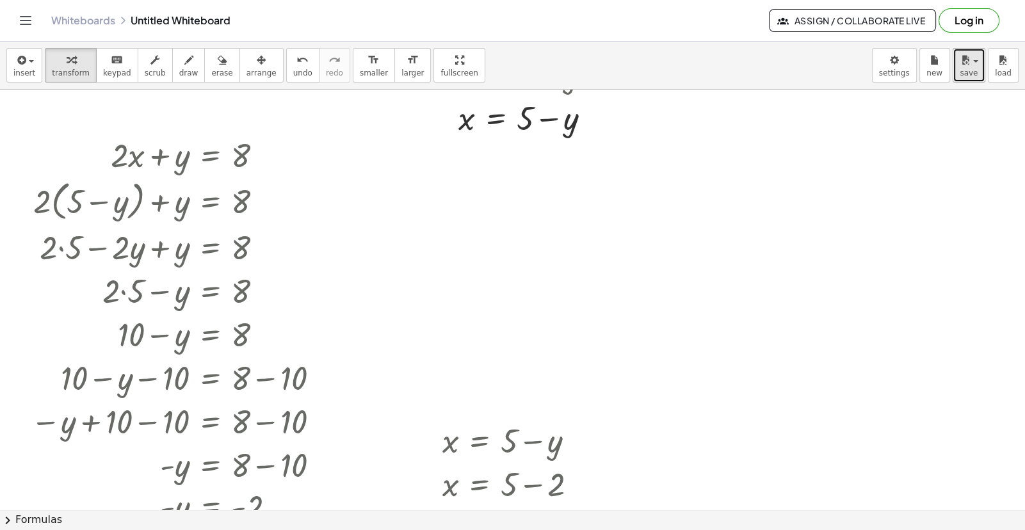
click at [976, 77] on span "save" at bounding box center [969, 72] width 18 height 9
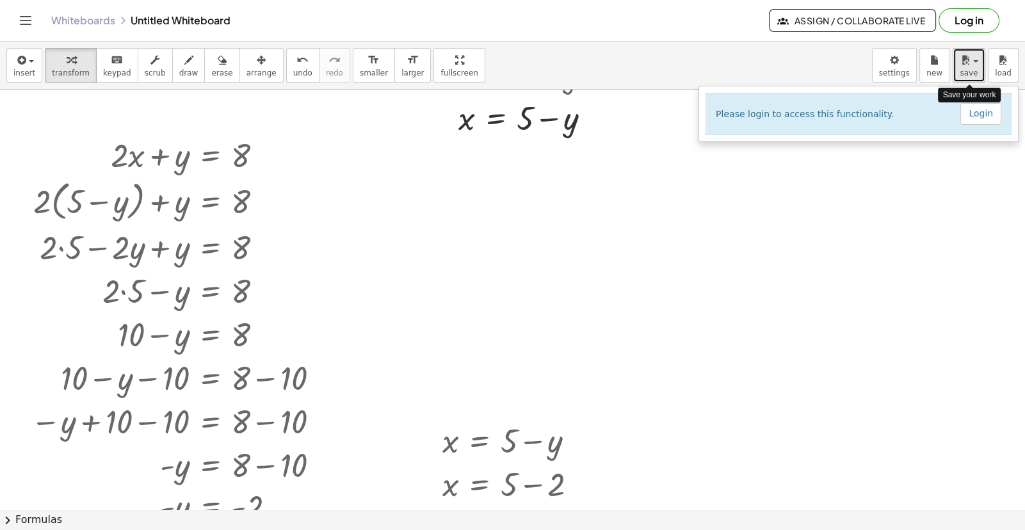
click at [976, 77] on span "save" at bounding box center [969, 72] width 18 height 9
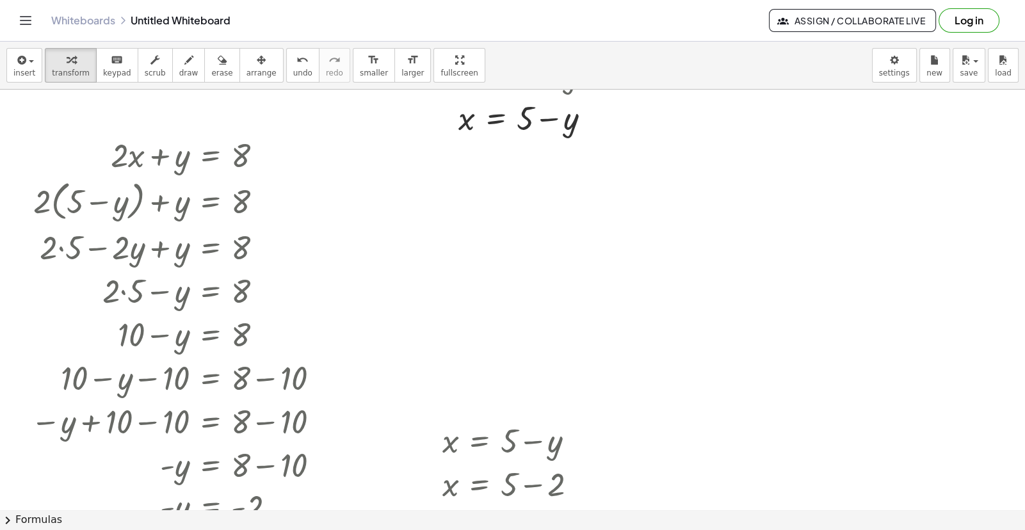
click at [18, 25] on icon "Toggle navigation" at bounding box center [25, 20] width 15 height 15
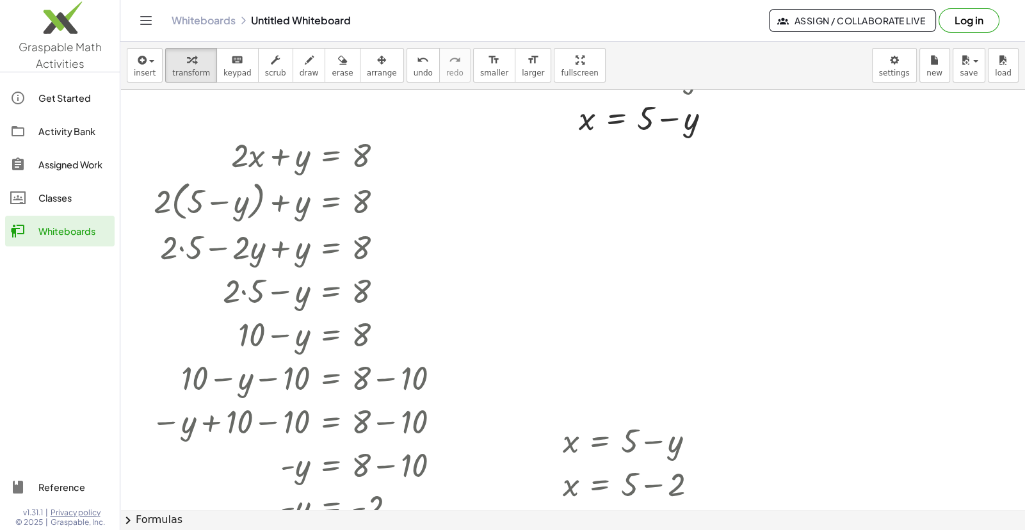
click at [717, 254] on div at bounding box center [572, 381] width 905 height 924
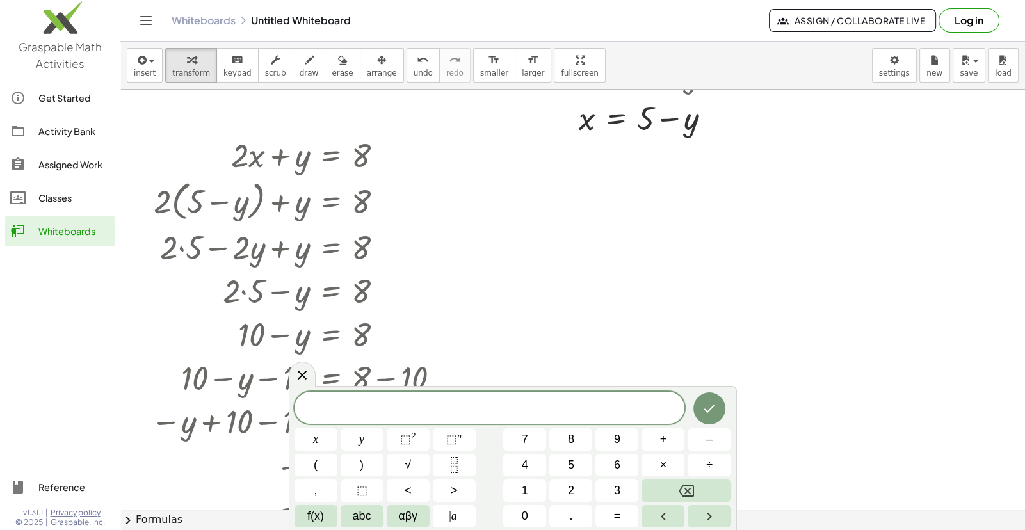
click at [717, 254] on div at bounding box center [572, 381] width 905 height 924
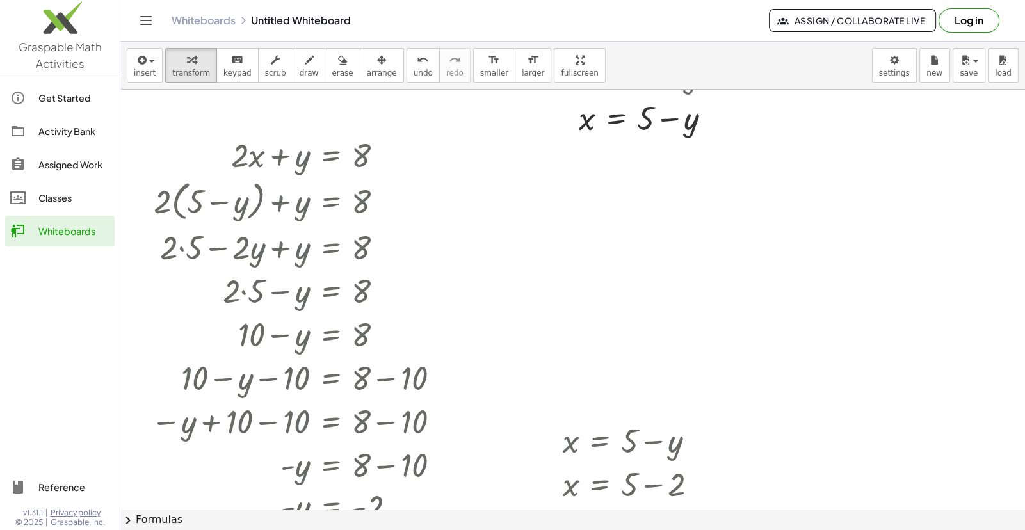
drag, startPoint x: 550, startPoint y: 61, endPoint x: 550, endPoint y: 82, distance: 20.5
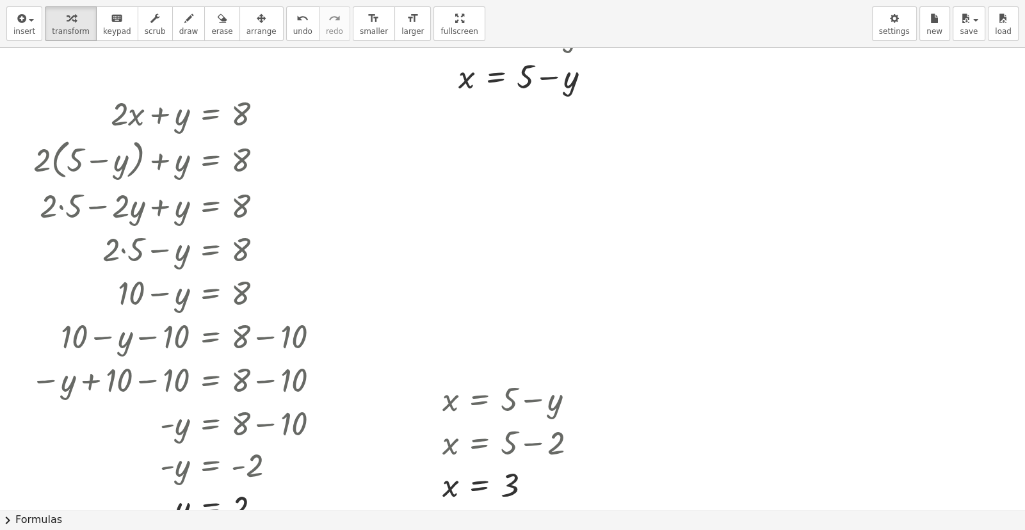
click at [550, 82] on div "insert select one: Math Expression Function Text Youtube Video Graphing Geometr…" at bounding box center [512, 265] width 1025 height 530
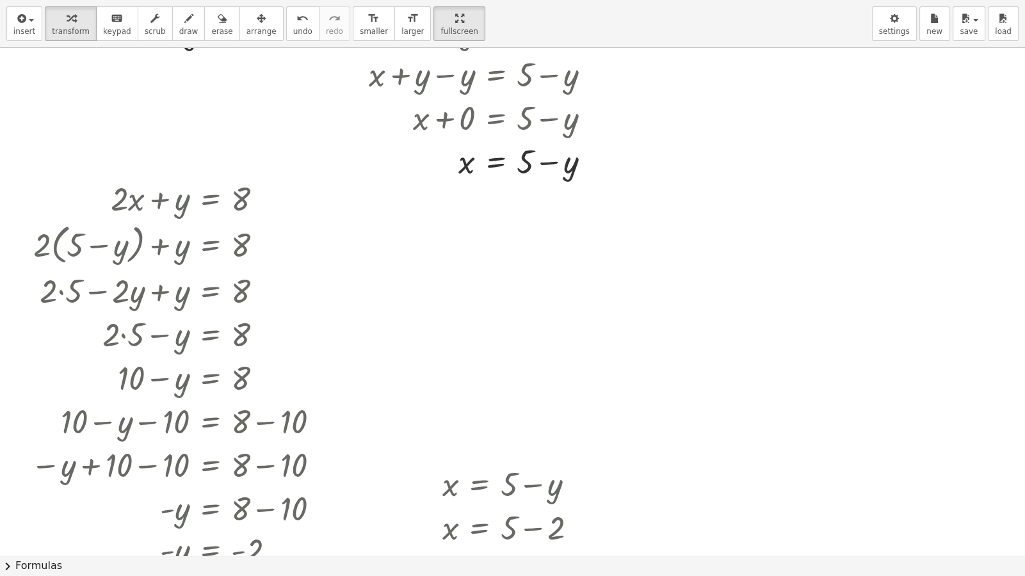
scroll to position [0, 0]
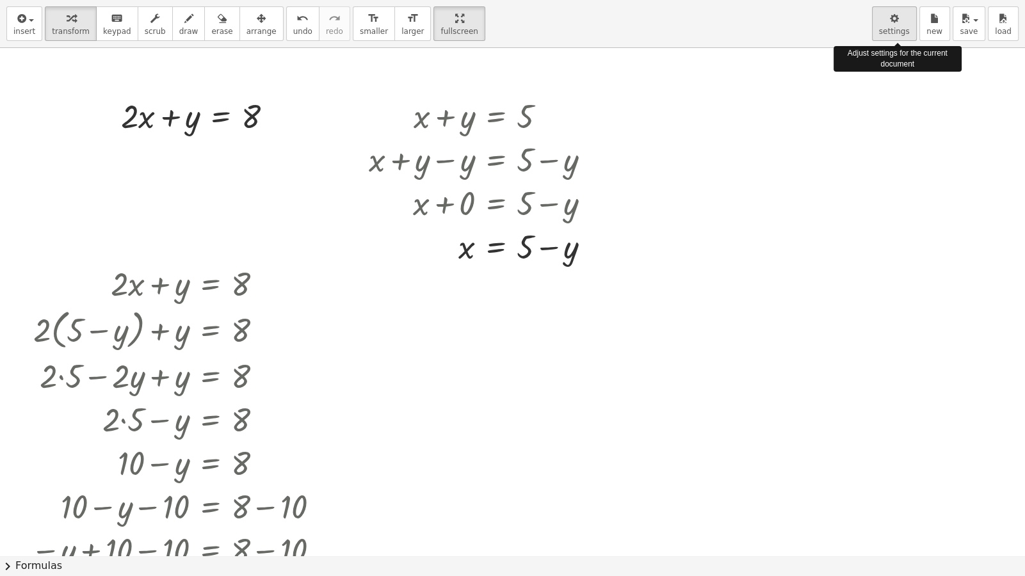
click at [899, 12] on icon "button" at bounding box center [894, 18] width 9 height 15
click at [902, 22] on div "button" at bounding box center [894, 17] width 31 height 15
click at [647, 169] on div at bounding box center [512, 555] width 1025 height 1015
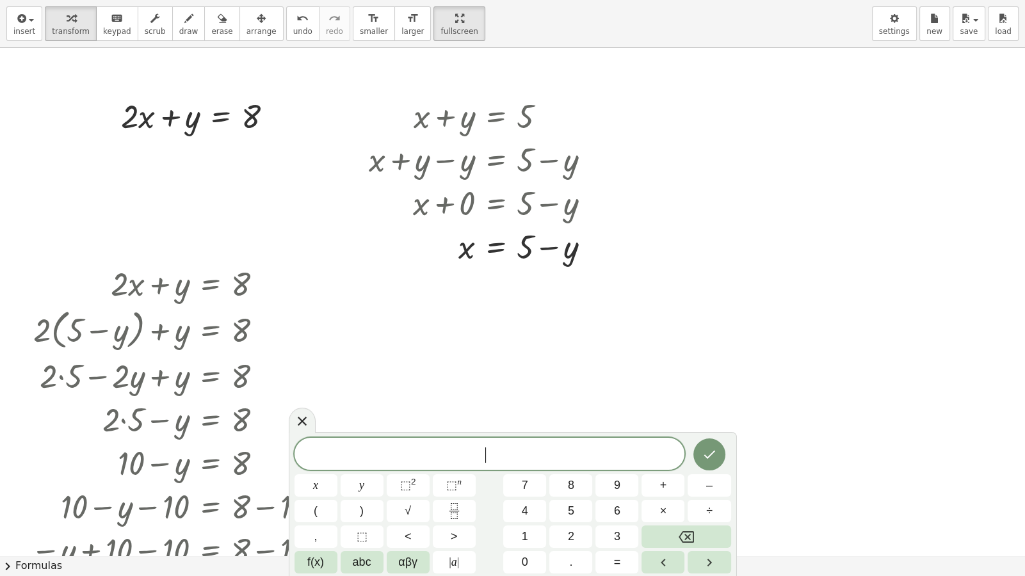
scroll to position [85, 0]
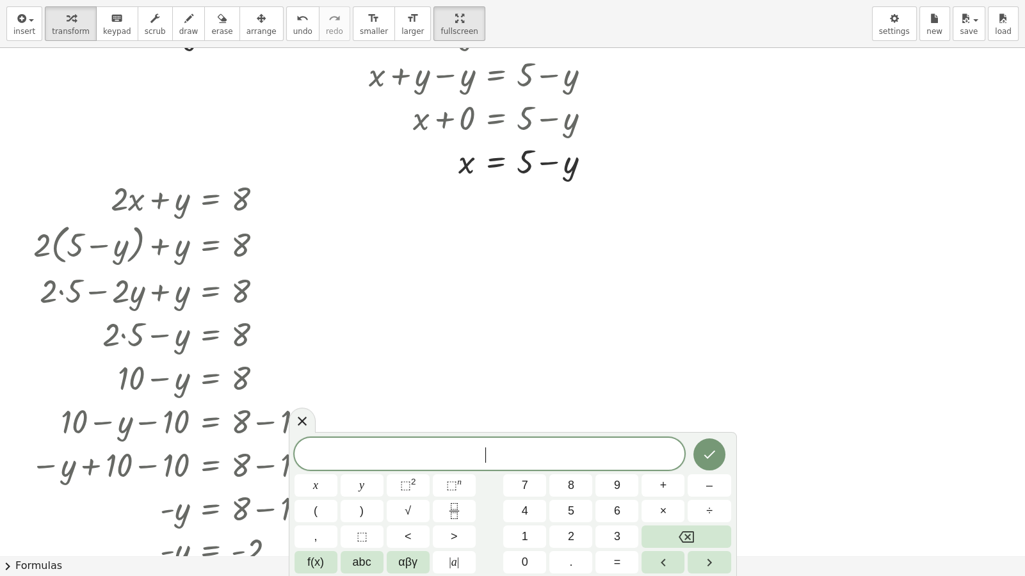
click at [675, 344] on div at bounding box center [512, 470] width 1025 height 1015
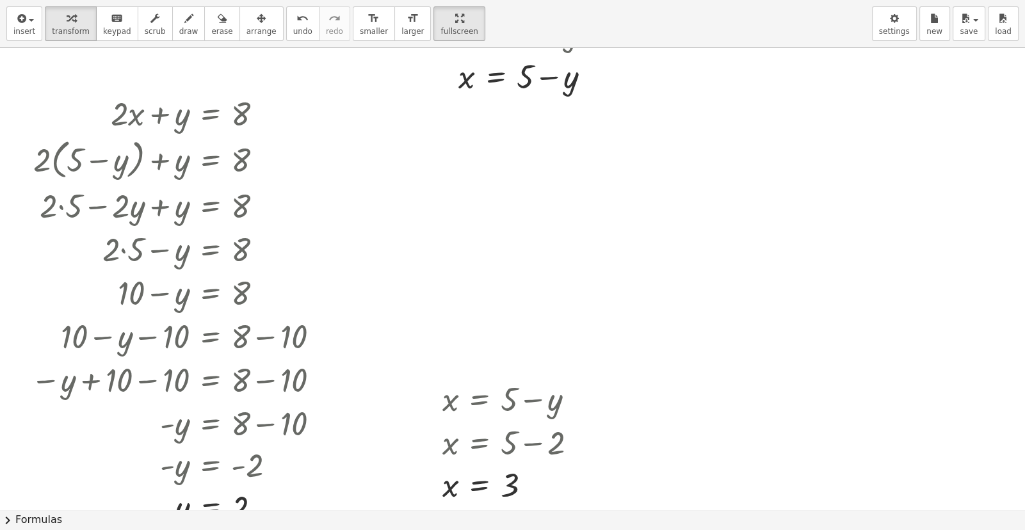
scroll to position [170, 0]
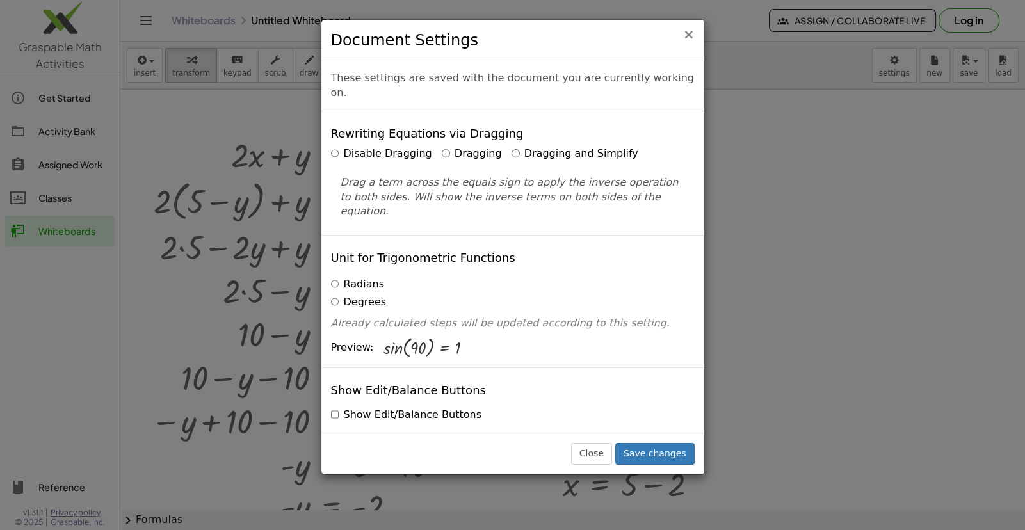
click at [685, 34] on span "×" at bounding box center [689, 34] width 12 height 15
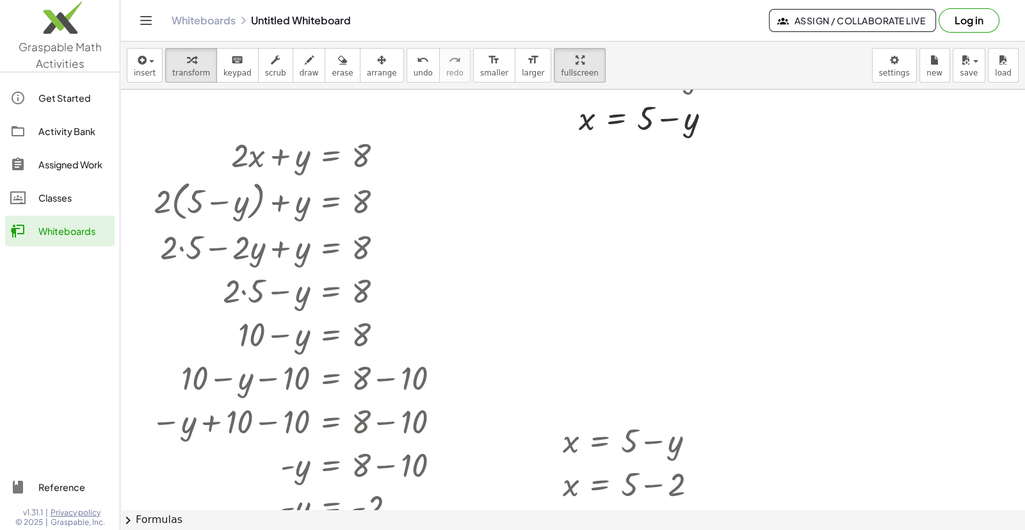
click at [138, 21] on icon "Toggle navigation" at bounding box center [145, 20] width 15 height 15
